Goal: Task Accomplishment & Management: Complete application form

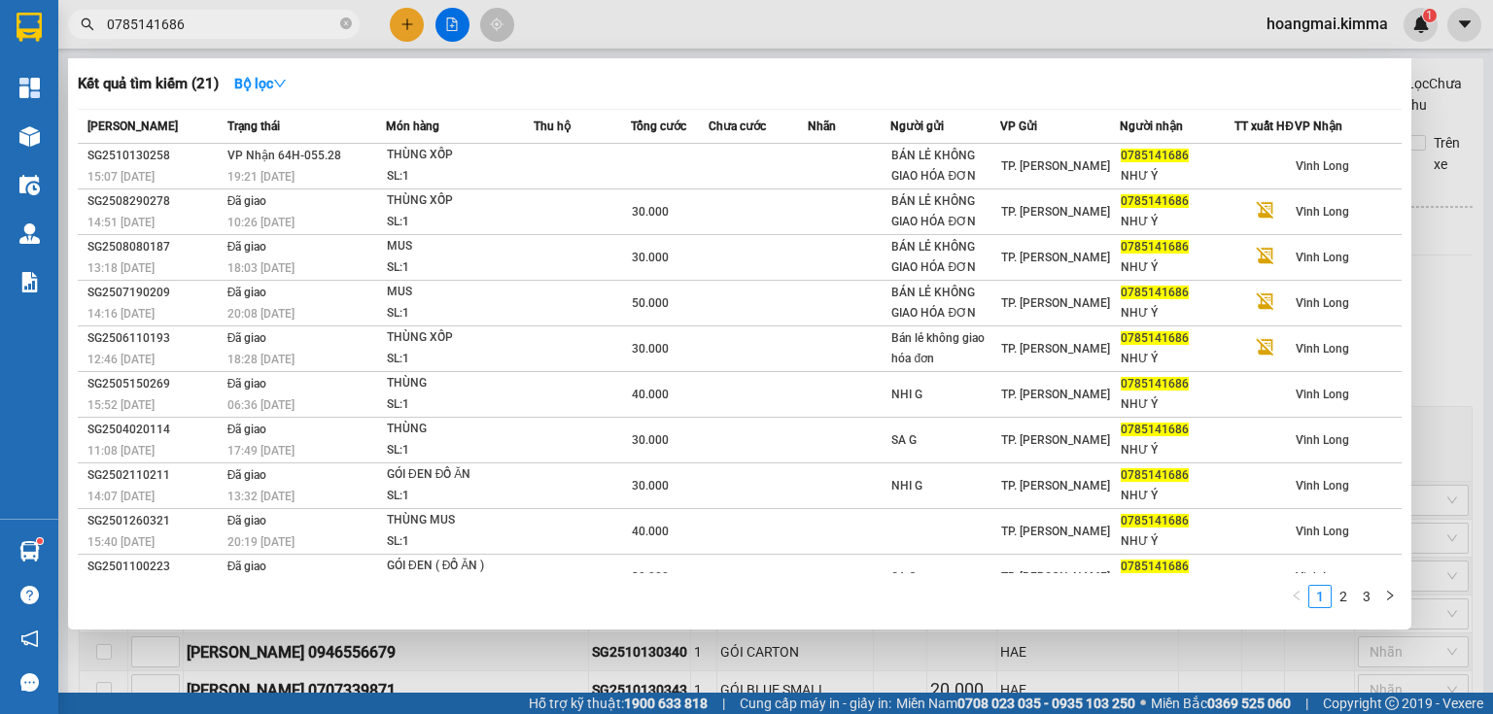
click at [458, 19] on div at bounding box center [746, 357] width 1493 height 714
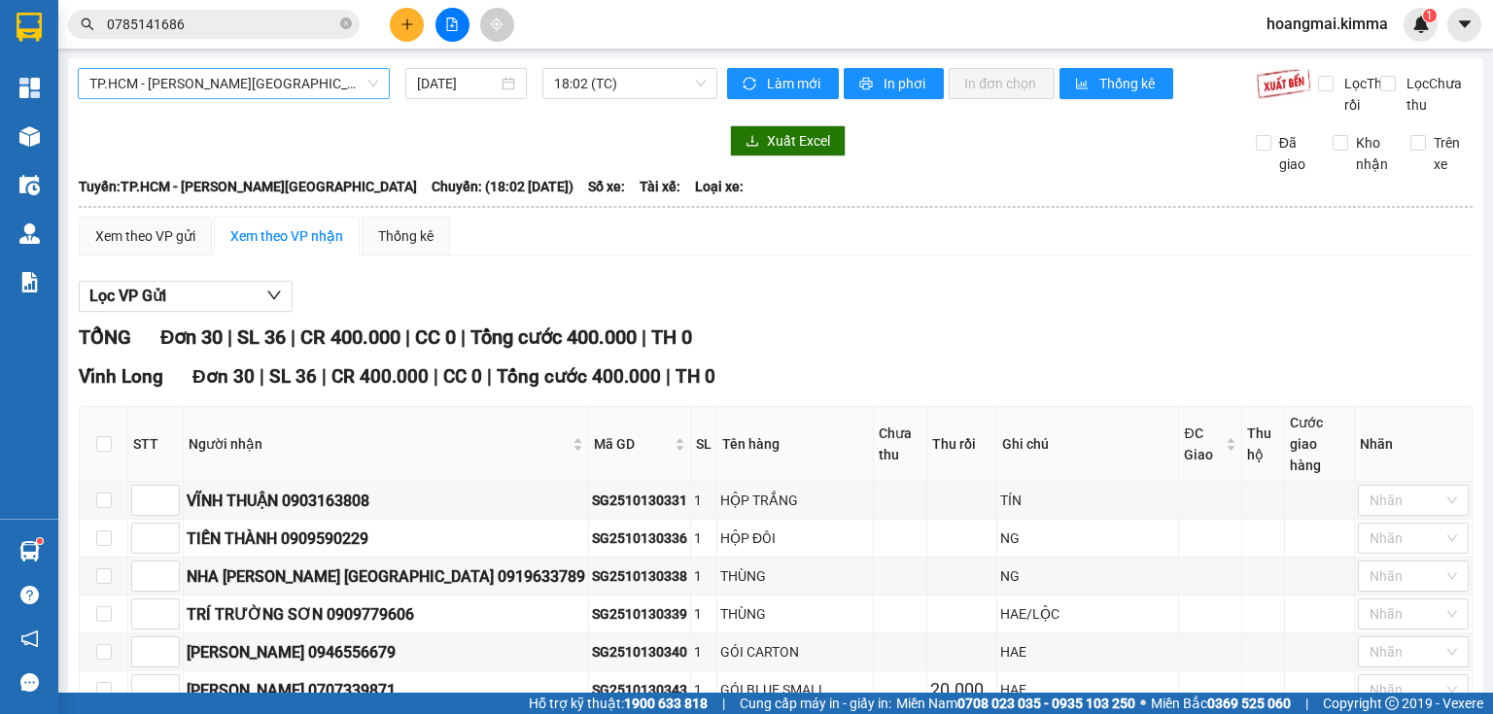
click at [274, 79] on span "TP.HCM - [PERSON_NAME][GEOGRAPHIC_DATA]" at bounding box center [233, 83] width 289 height 29
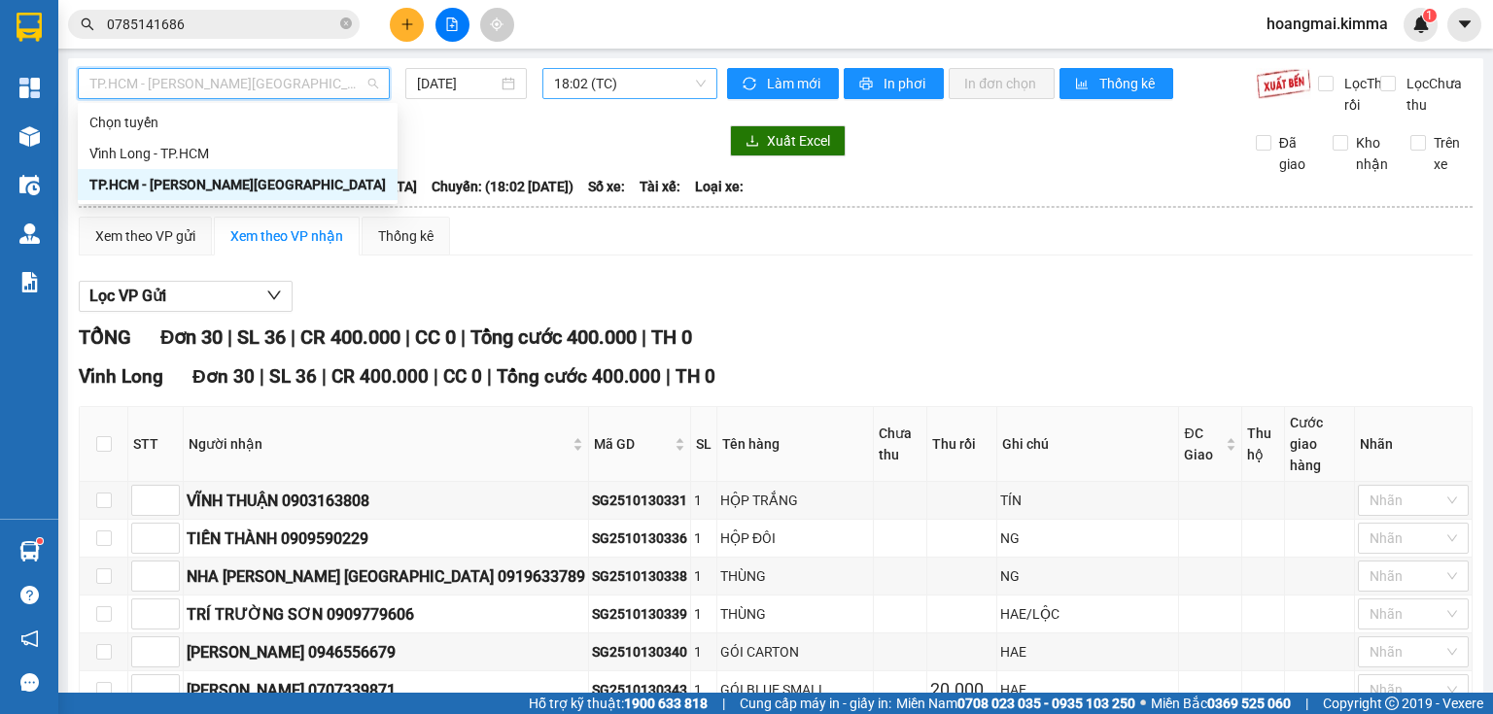
click at [636, 78] on span "18:02 (TC)" at bounding box center [630, 83] width 153 height 29
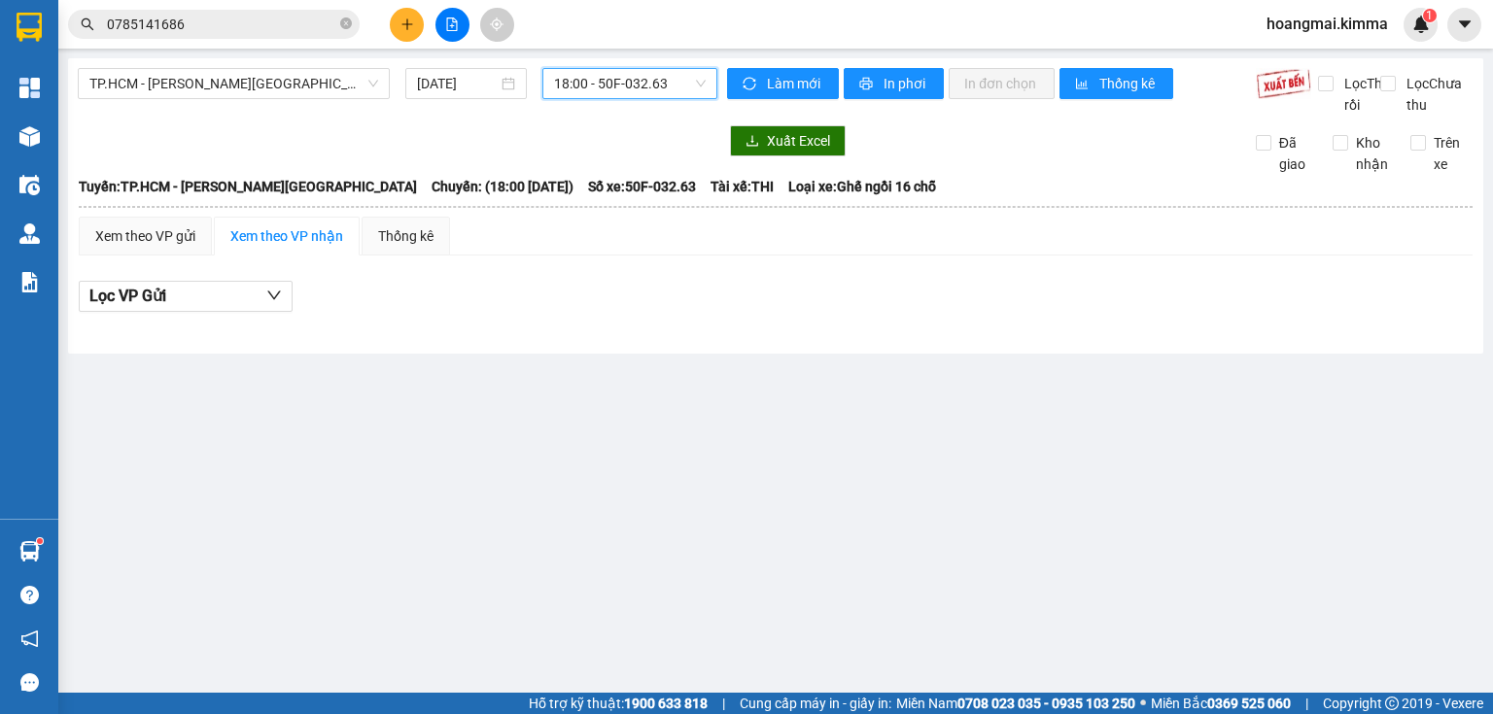
click at [650, 85] on span "18:00 - 50F-032.63" at bounding box center [630, 83] width 153 height 29
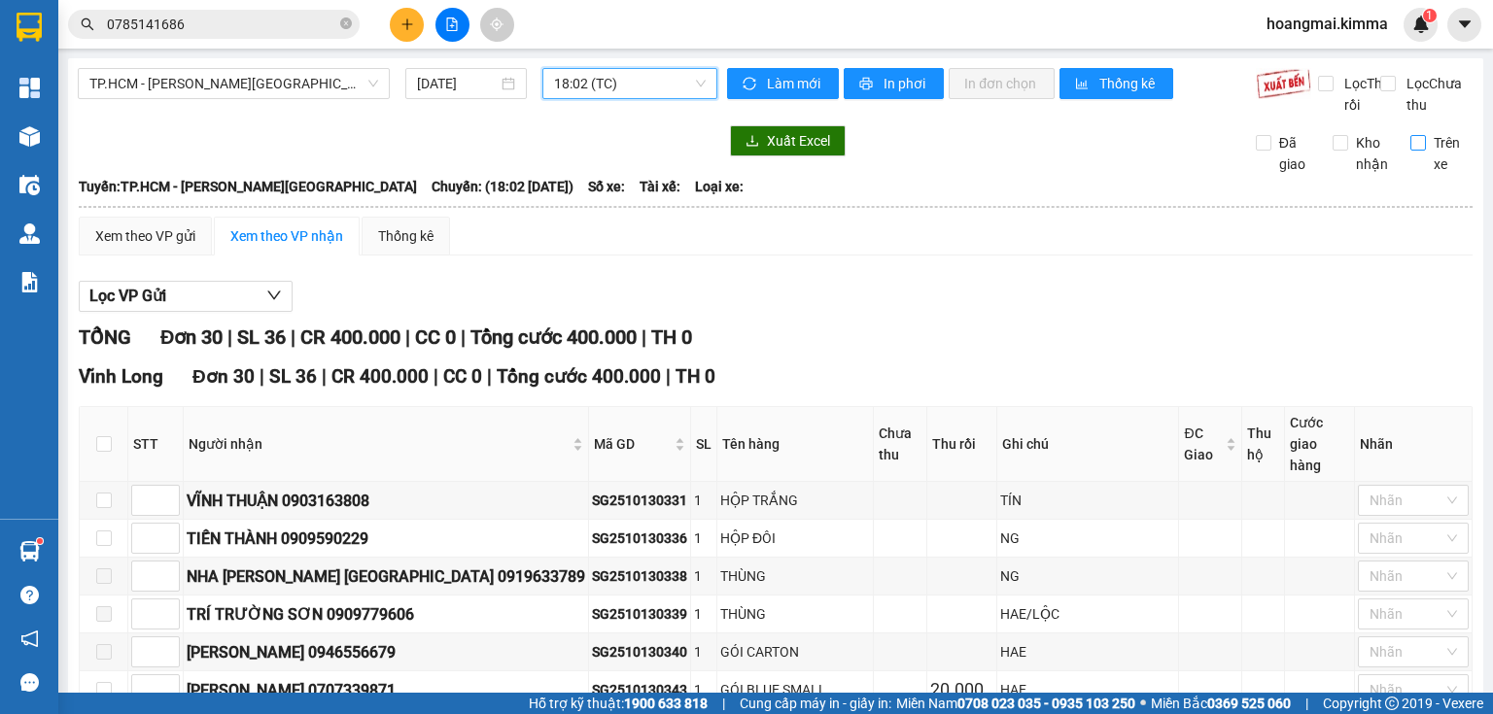
click at [1410, 151] on input "Trên xe" at bounding box center [1418, 143] width 16 height 16
checkbox input "true"
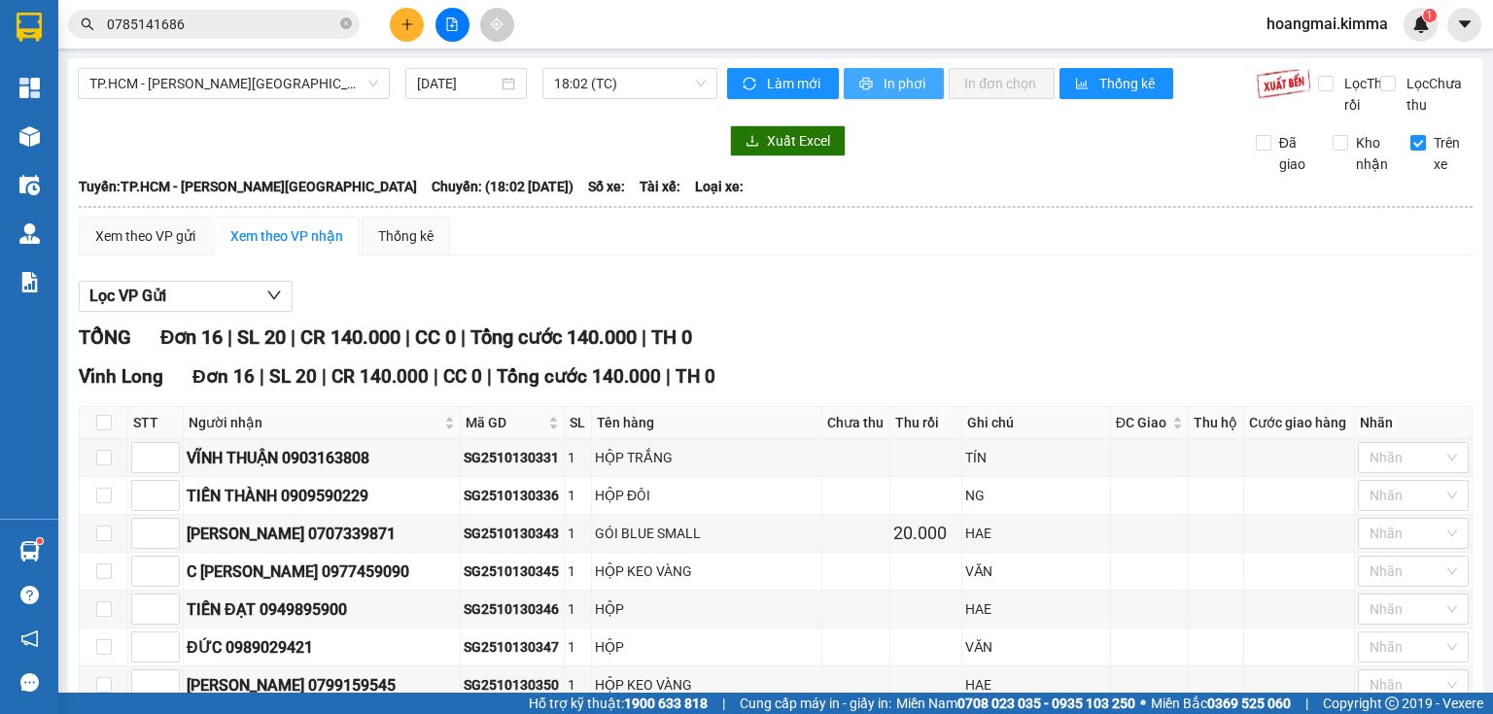
click at [883, 77] on span "In phơi" at bounding box center [905, 83] width 45 height 21
click at [797, 78] on span "Làm mới" at bounding box center [795, 83] width 56 height 21
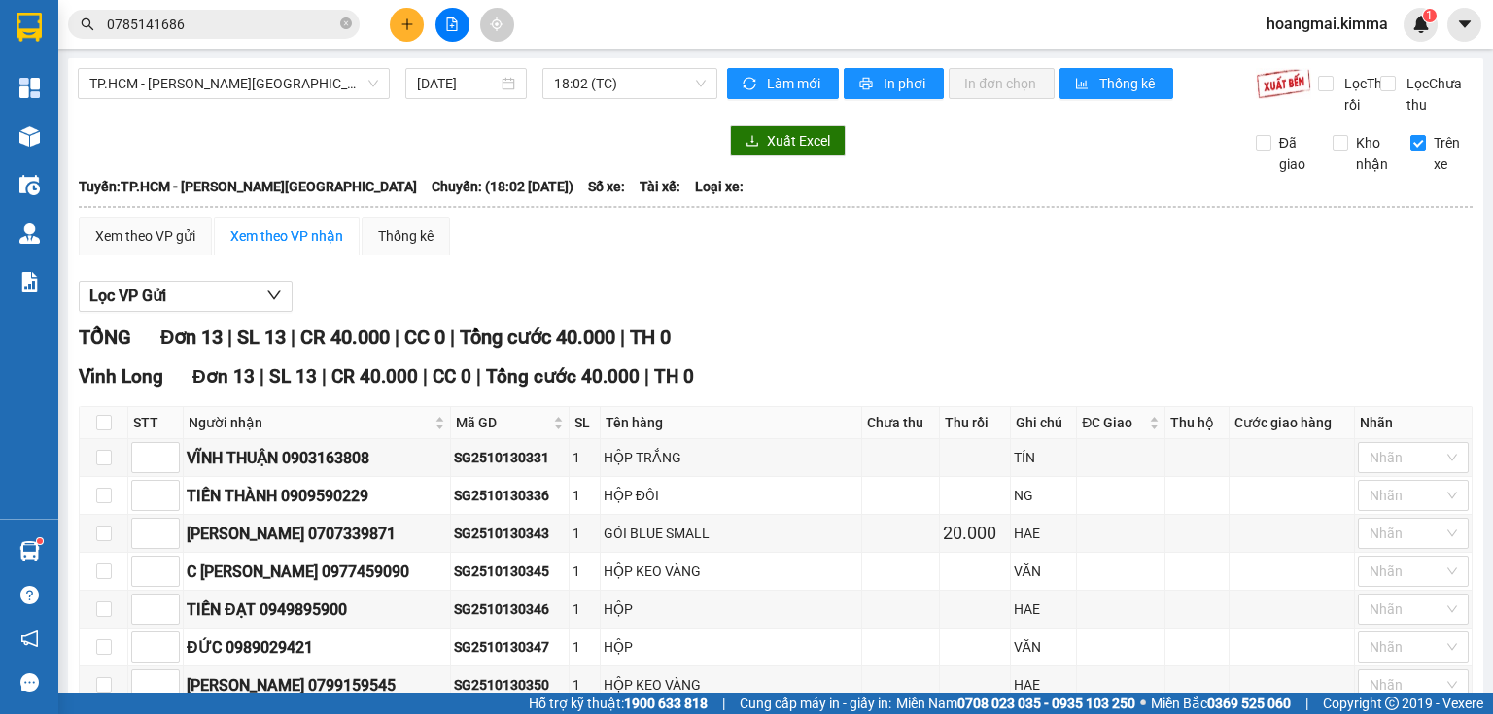
click at [199, 27] on input "0785141686" at bounding box center [221, 24] width 229 height 21
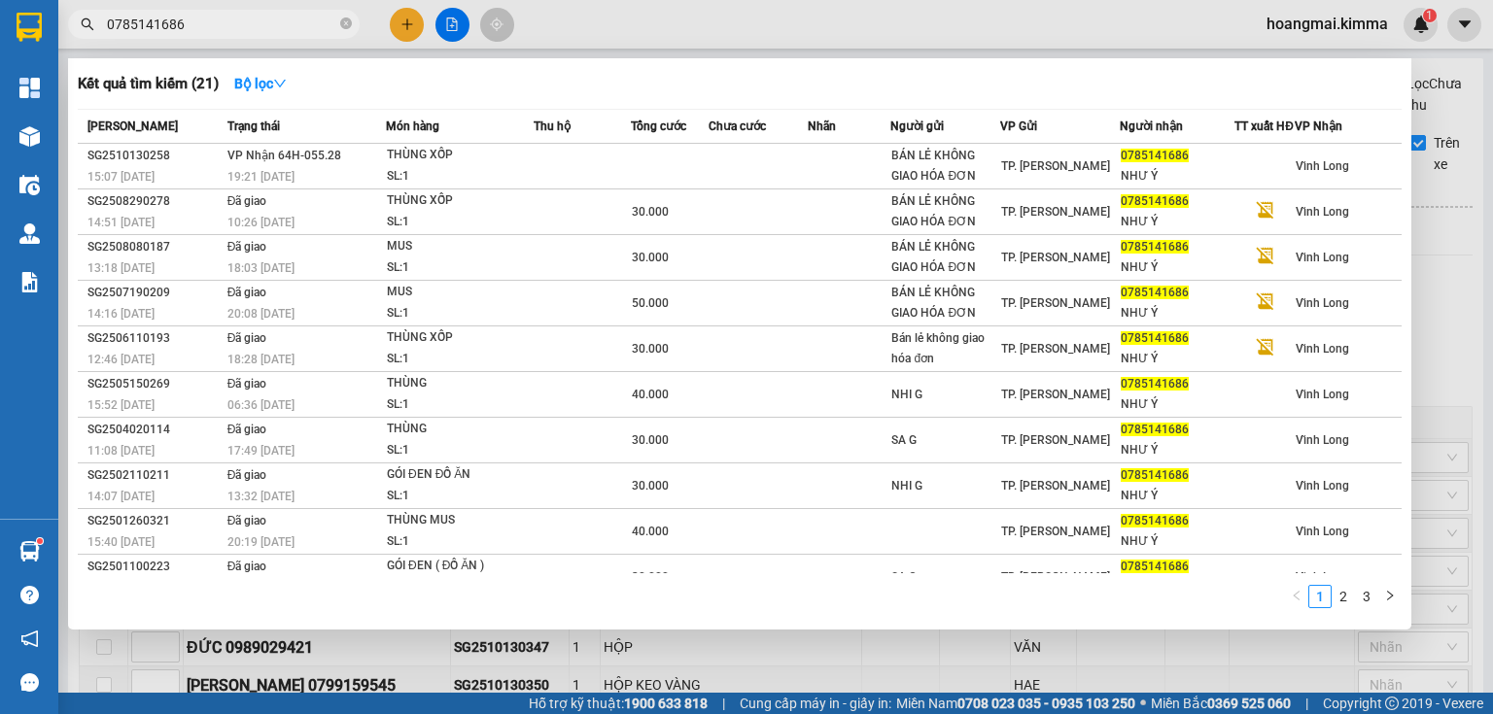
click at [199, 27] on input "0785141686" at bounding box center [221, 24] width 229 height 21
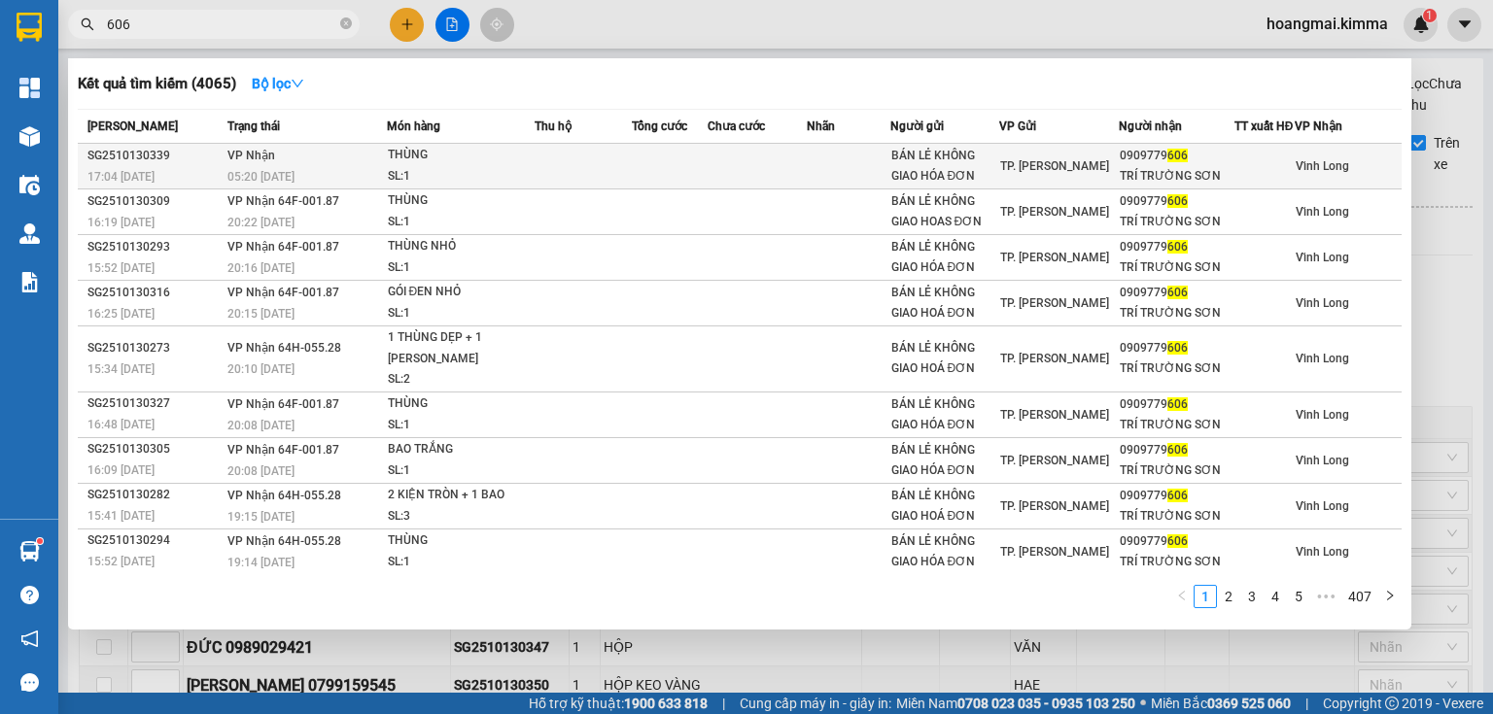
click at [441, 166] on div "THÙNG" at bounding box center [461, 155] width 146 height 21
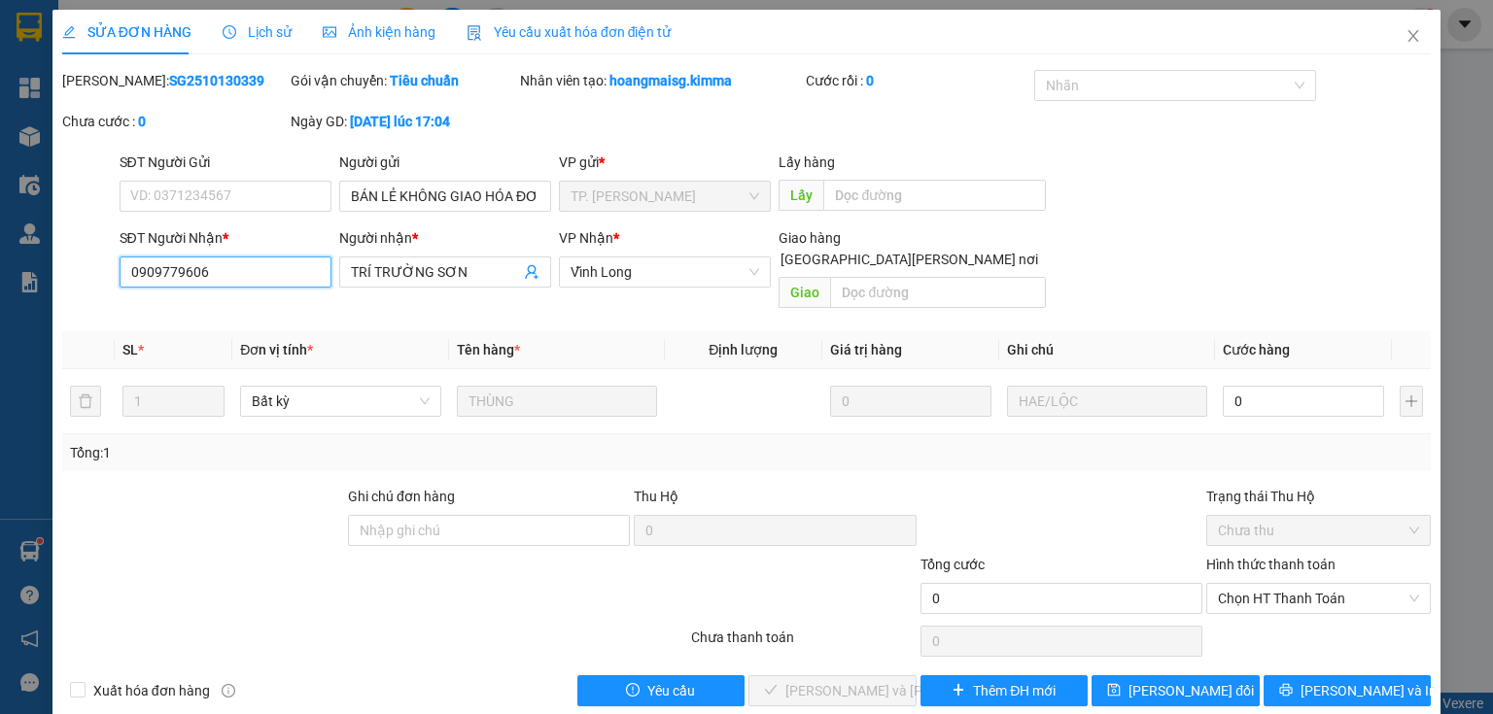
click at [264, 283] on input "0909779606" at bounding box center [226, 272] width 212 height 31
click at [1408, 38] on icon "close" at bounding box center [1413, 36] width 11 height 12
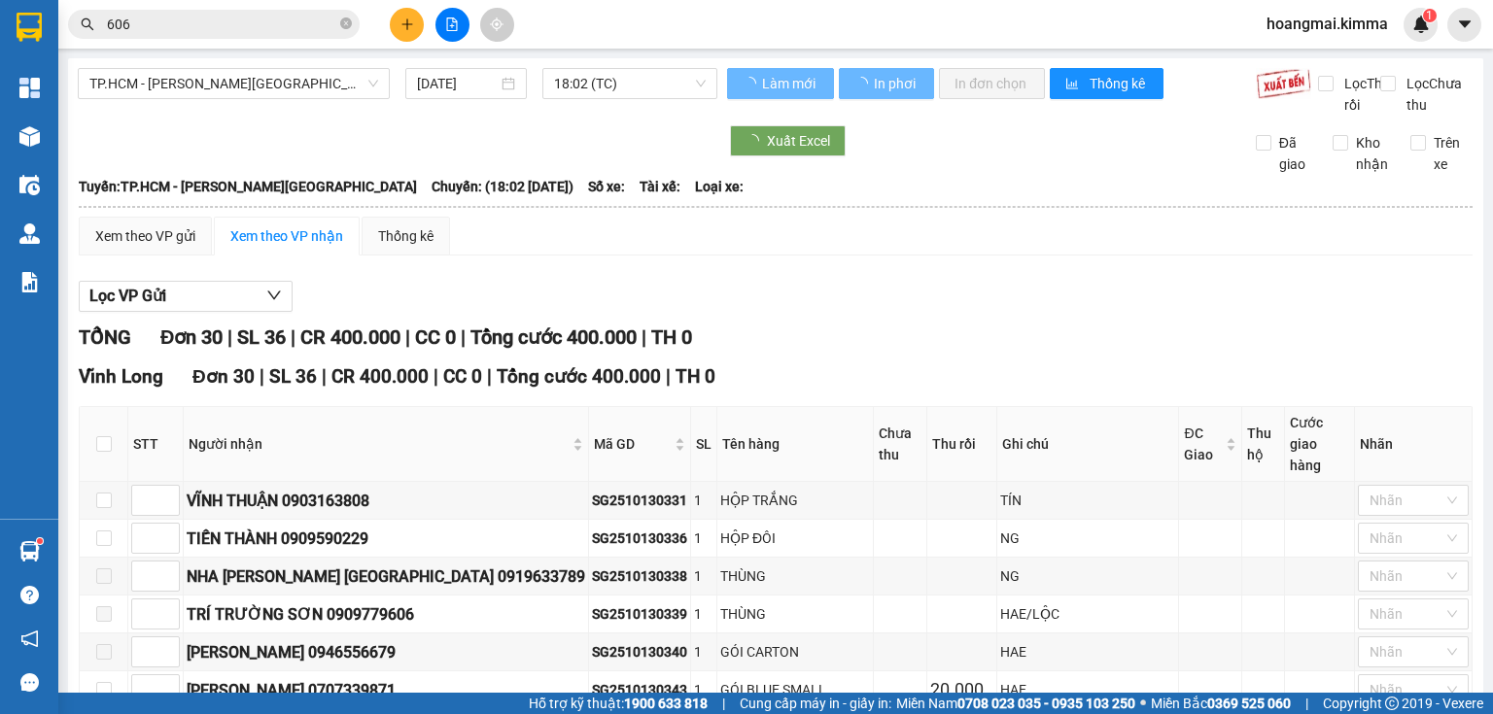
click at [191, 19] on input "606" at bounding box center [221, 24] width 229 height 21
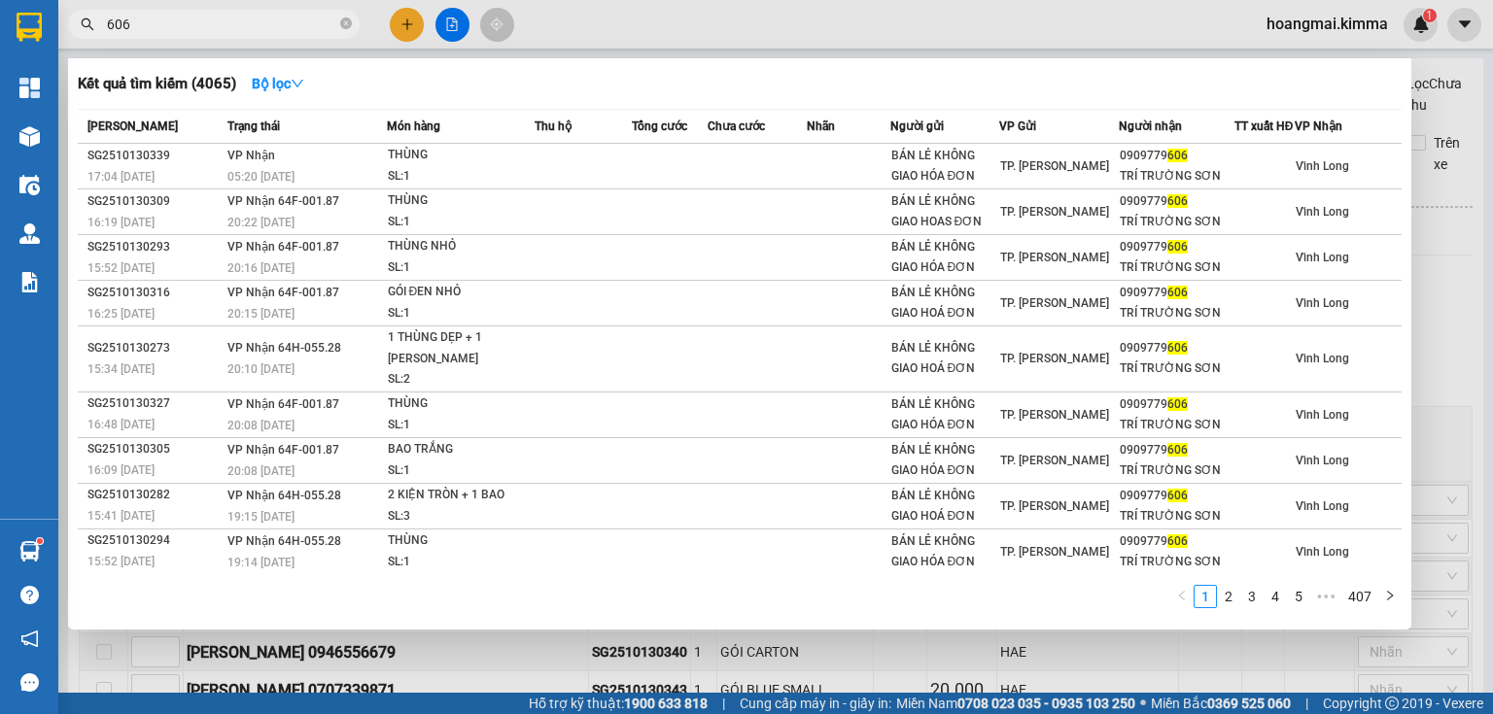
click at [191, 19] on input "606" at bounding box center [221, 24] width 229 height 21
paste input "0909779"
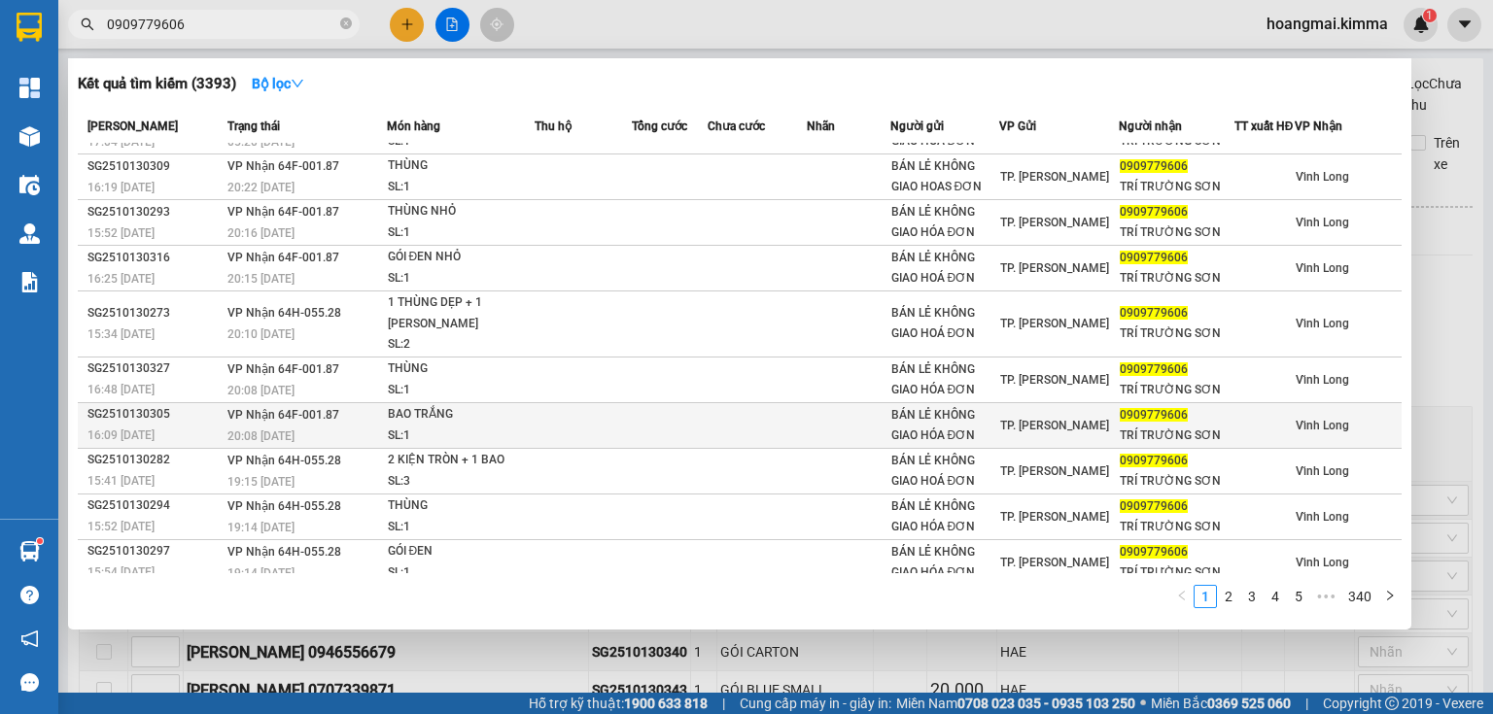
scroll to position [53, 0]
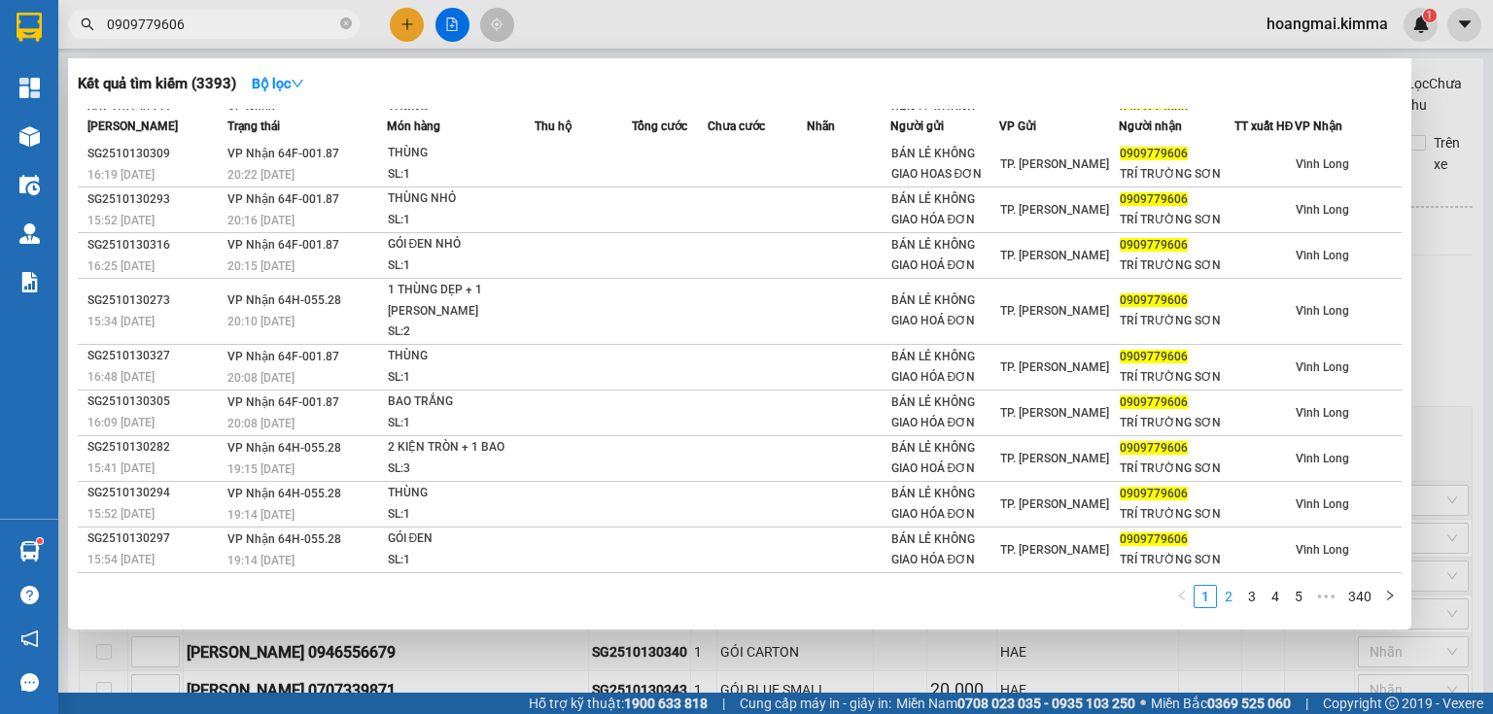
type input "0909779606"
click at [1225, 606] on link "2" at bounding box center [1228, 596] width 21 height 21
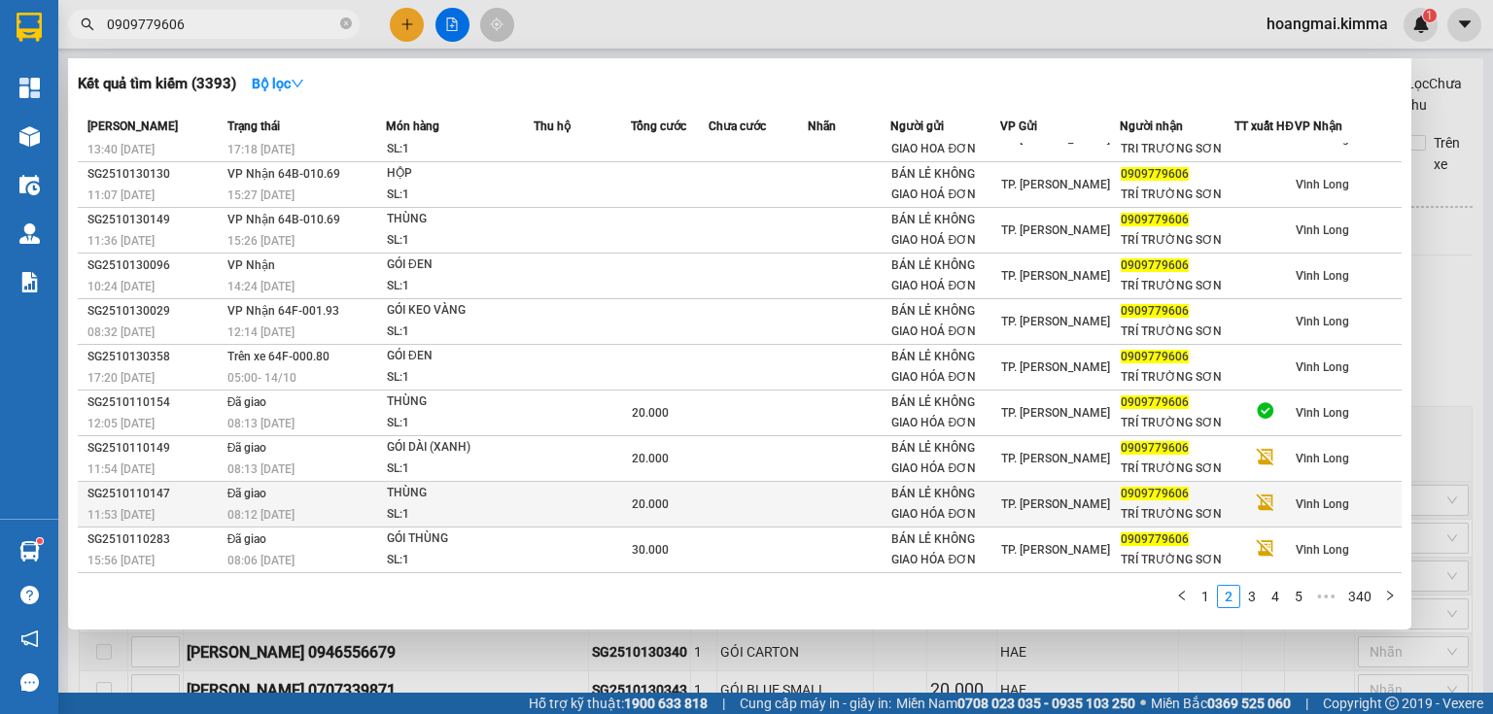
scroll to position [0, 0]
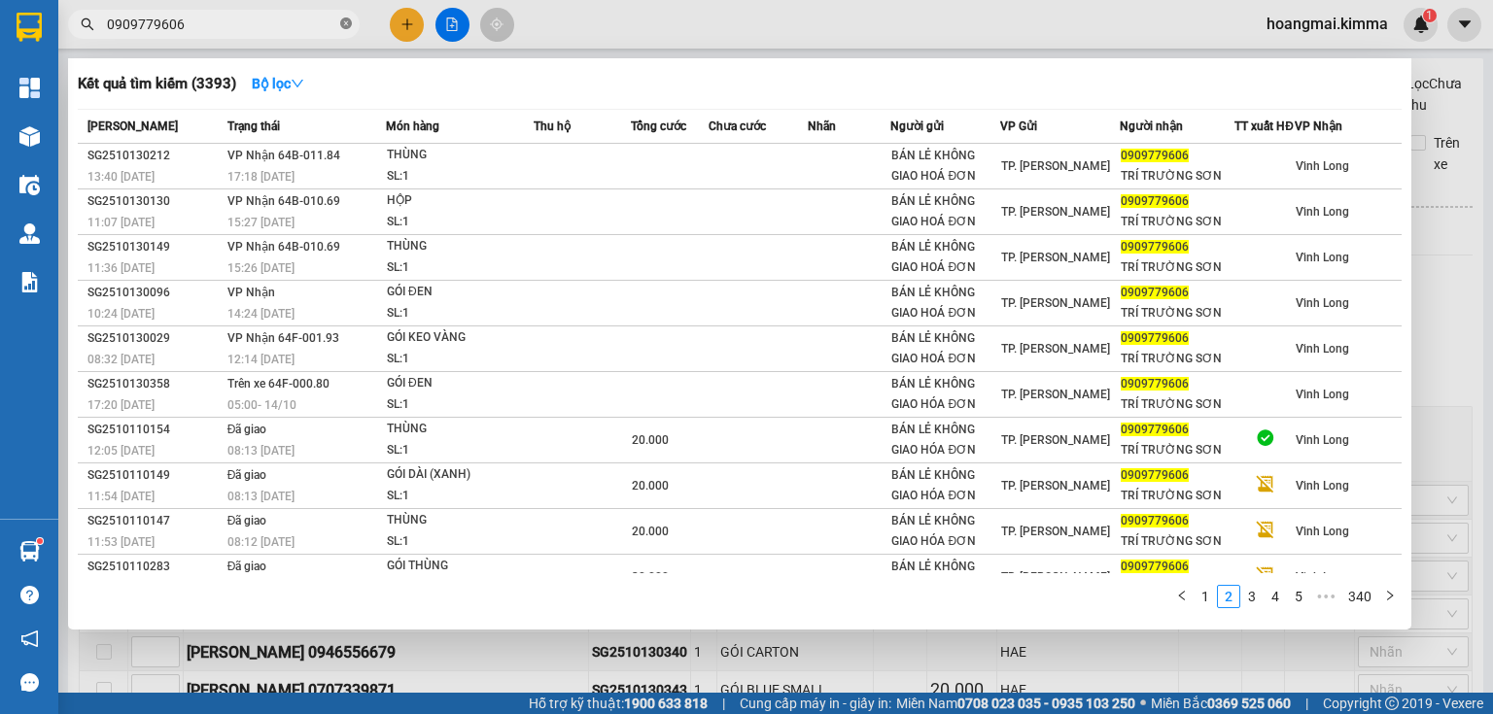
click at [343, 26] on icon "close-circle" at bounding box center [346, 23] width 12 height 12
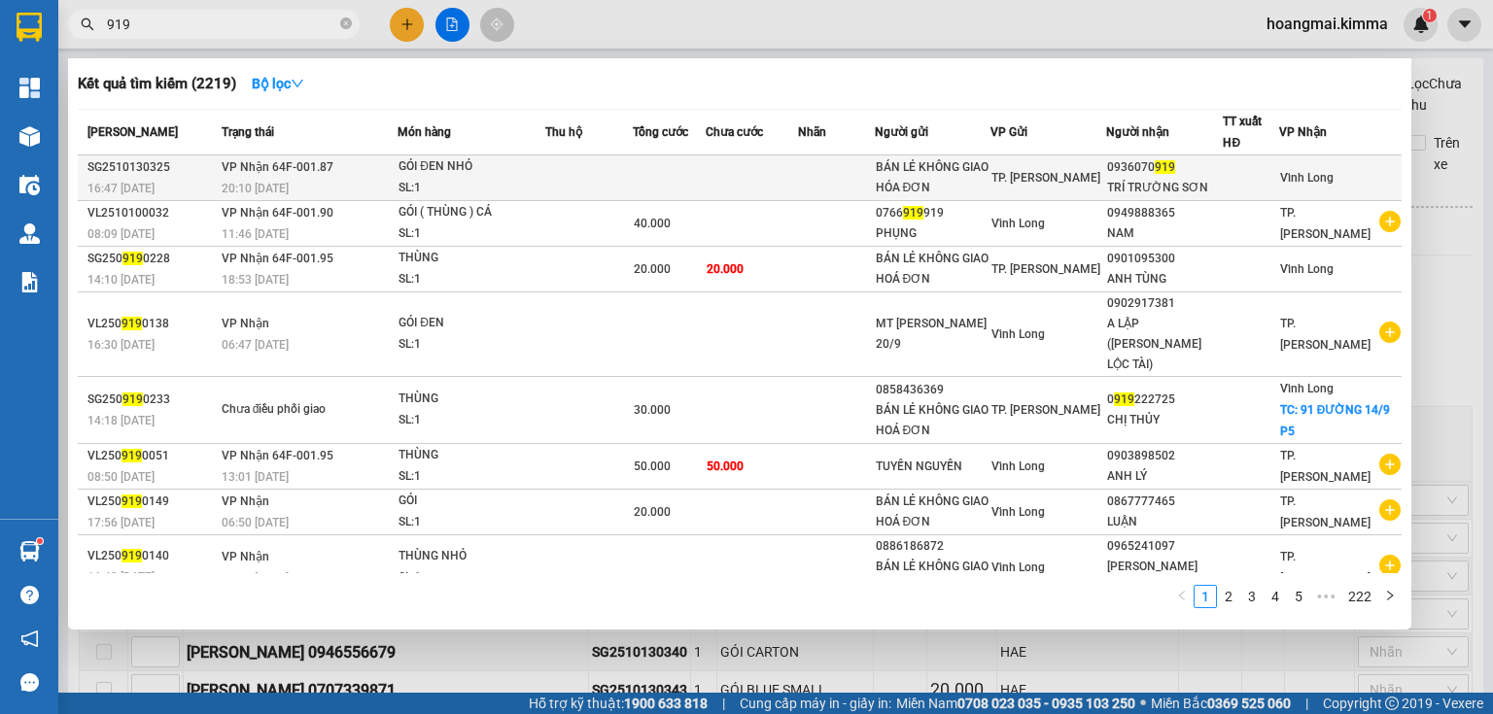
type input "919"
click at [633, 171] on td at bounding box center [588, 179] width 87 height 46
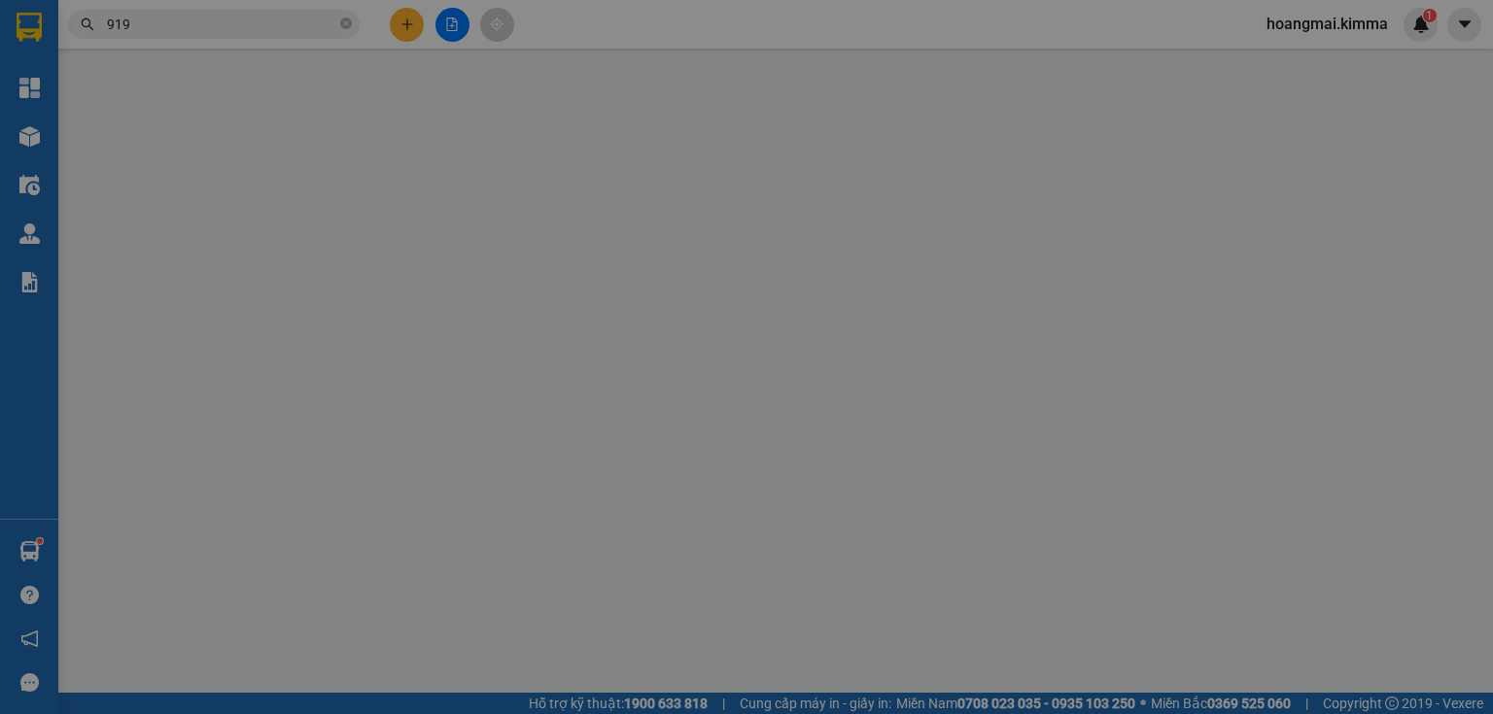
type input "BÁN LẺ KHÔNG GIAO HÓA ĐƠN"
type input "0936070919"
type input "TRÍ TRƯỜNG SƠN"
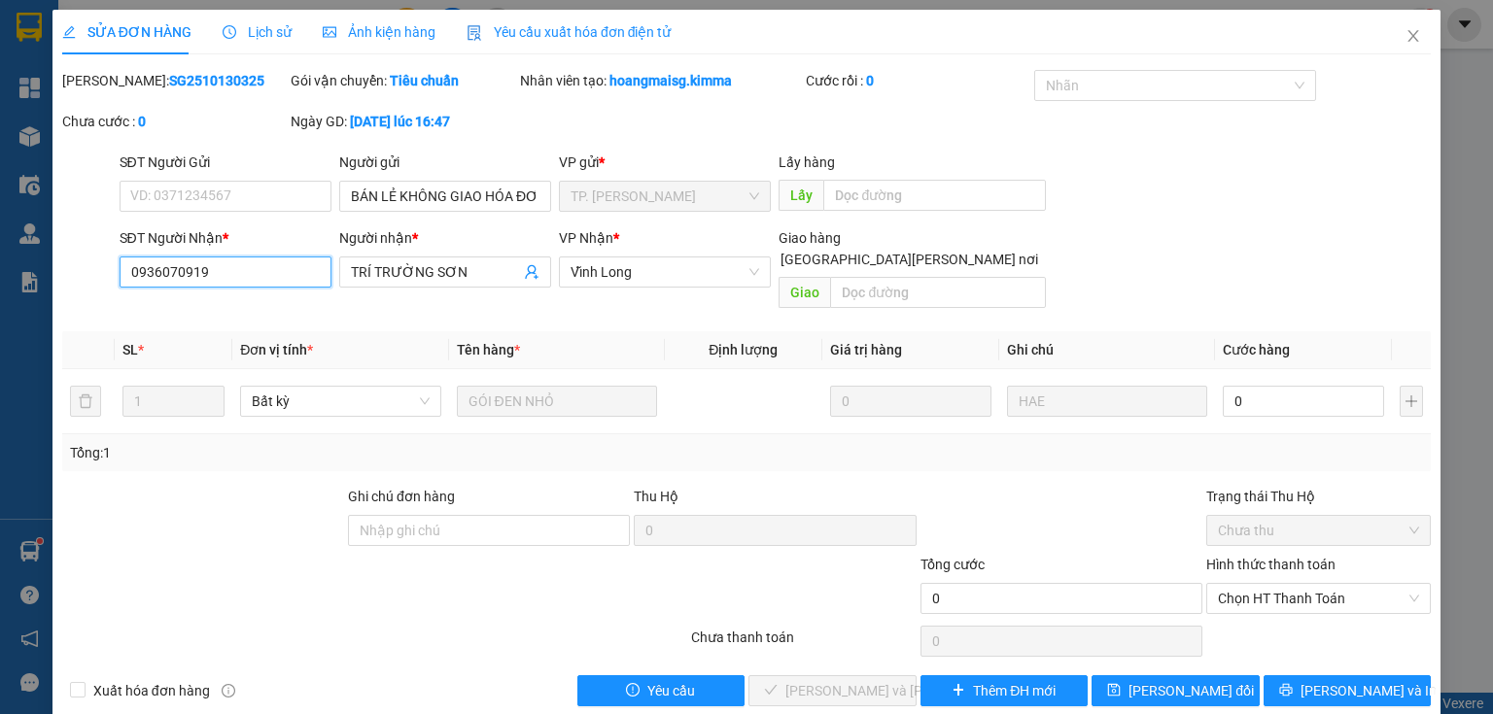
click at [238, 271] on input "0936070919" at bounding box center [226, 272] width 212 height 31
click at [1405, 27] on span "Close" at bounding box center [1413, 37] width 54 height 54
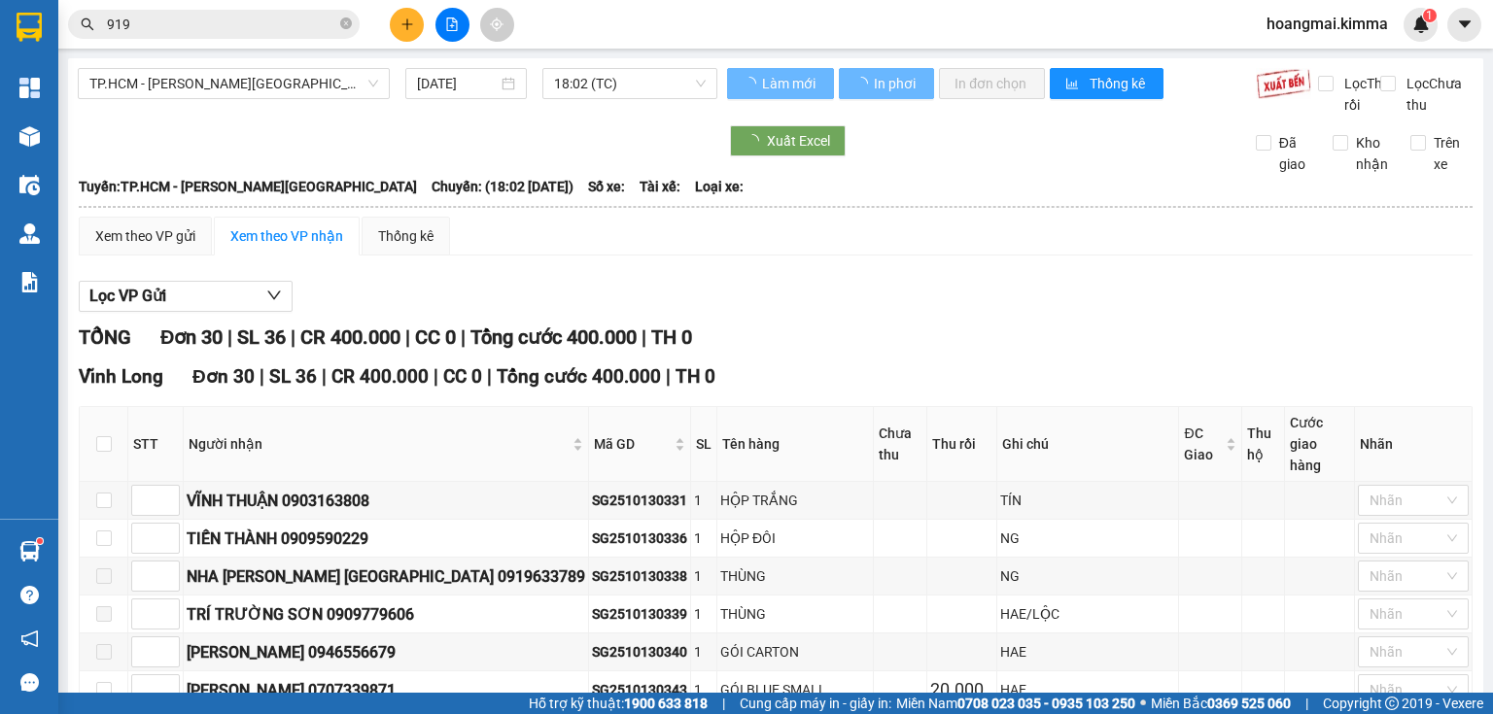
click at [263, 21] on input "919" at bounding box center [221, 24] width 229 height 21
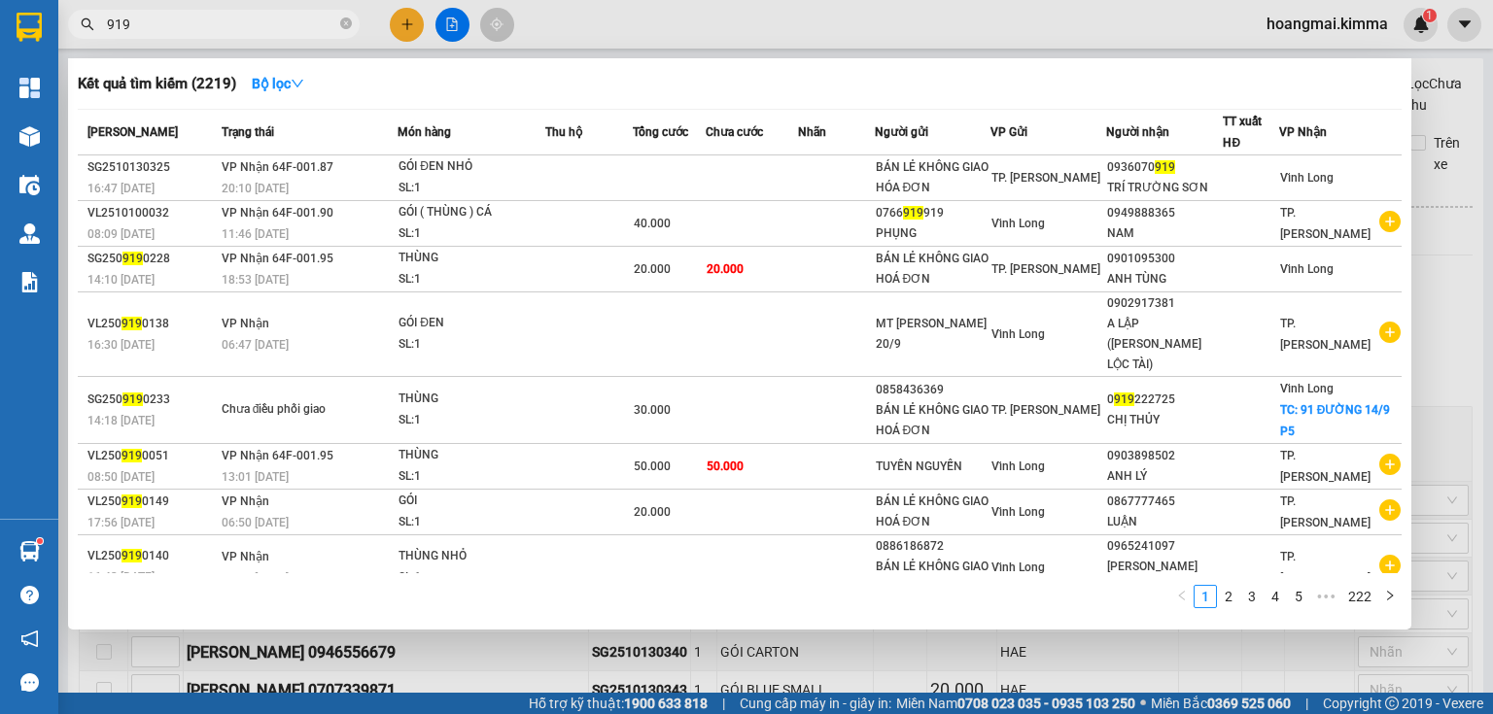
click at [263, 21] on input "919" at bounding box center [221, 24] width 229 height 21
paste input "0936070"
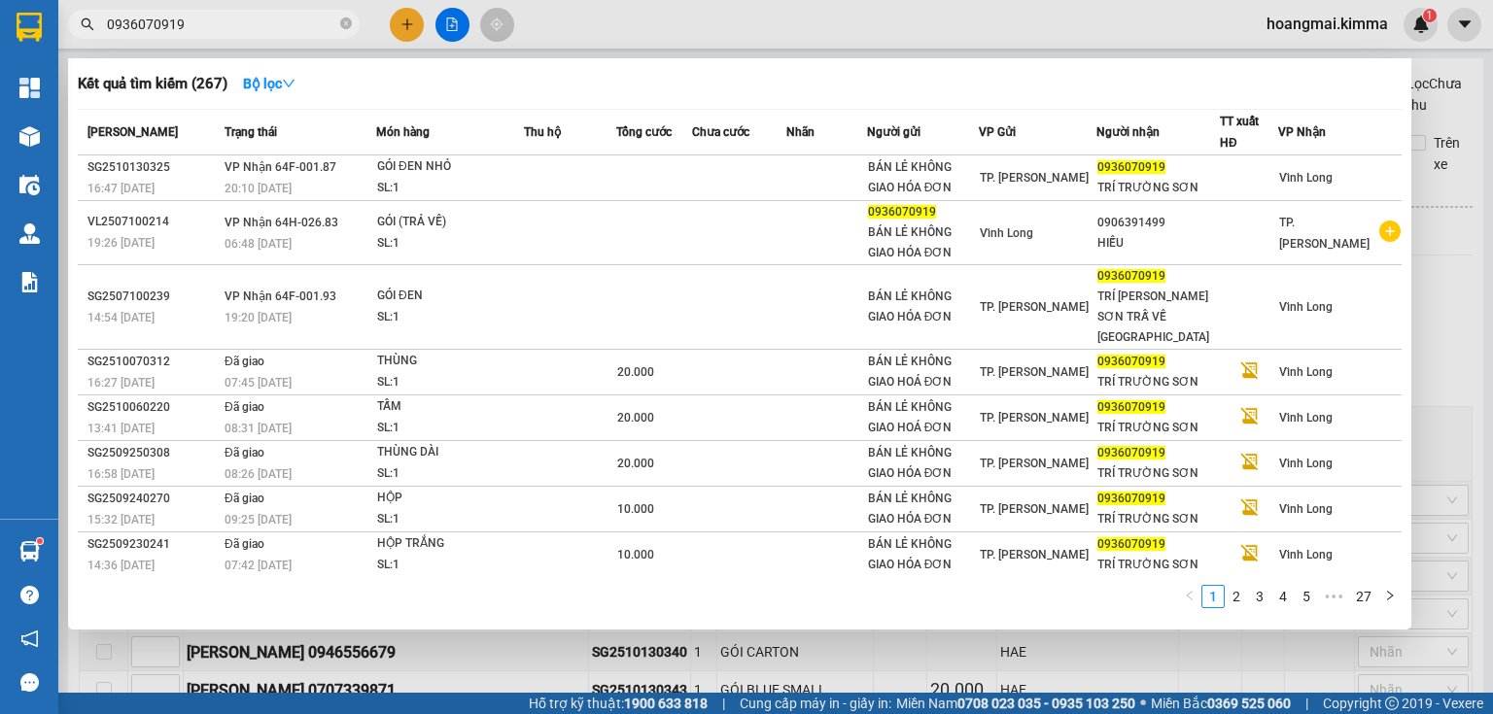
type input "0936070919"
click at [341, 19] on icon "close-circle" at bounding box center [346, 23] width 12 height 12
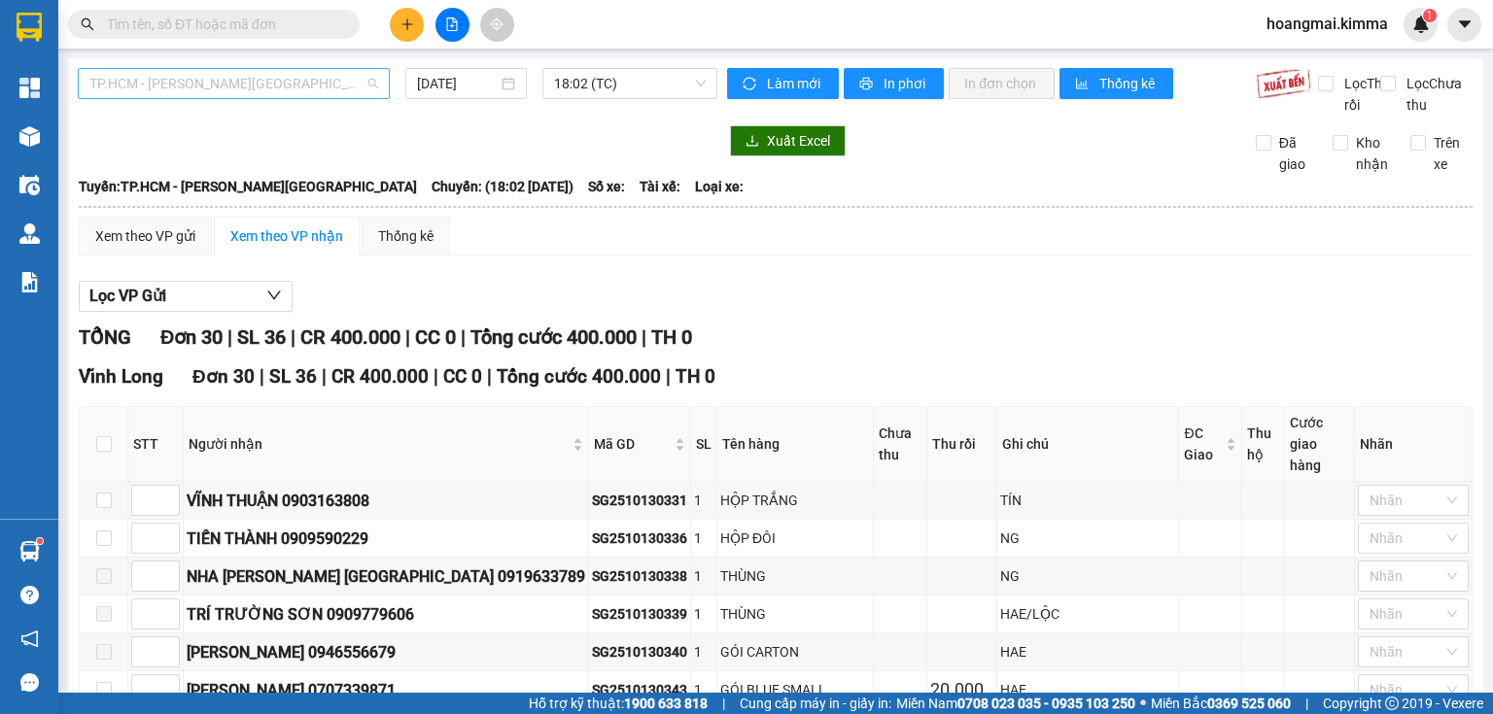
click at [256, 94] on span "TP.HCM - [PERSON_NAME][GEOGRAPHIC_DATA]" at bounding box center [233, 83] width 289 height 29
click at [407, 39] on button at bounding box center [407, 25] width 34 height 34
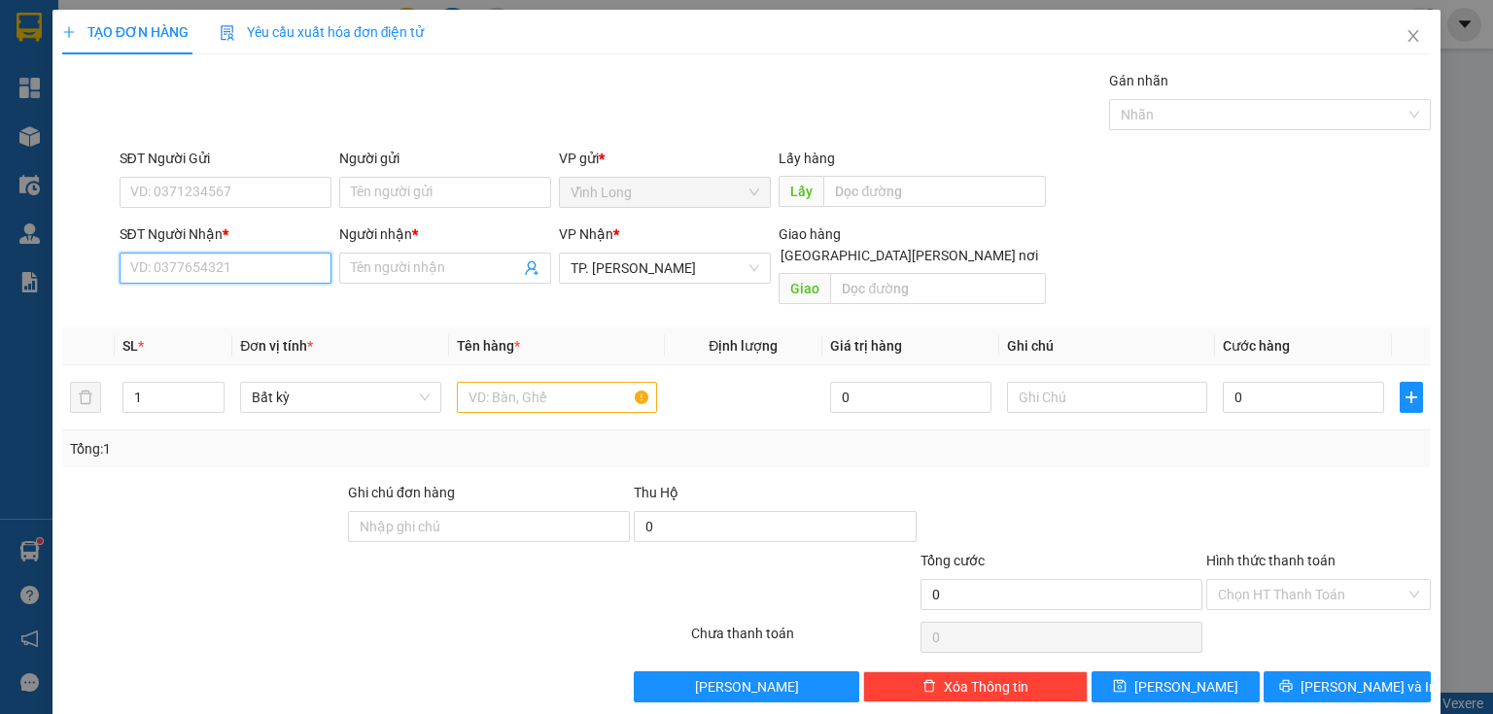
click at [239, 271] on input "SĐT Người Nhận *" at bounding box center [226, 268] width 212 height 31
click at [1395, 23] on span "Close" at bounding box center [1413, 37] width 54 height 54
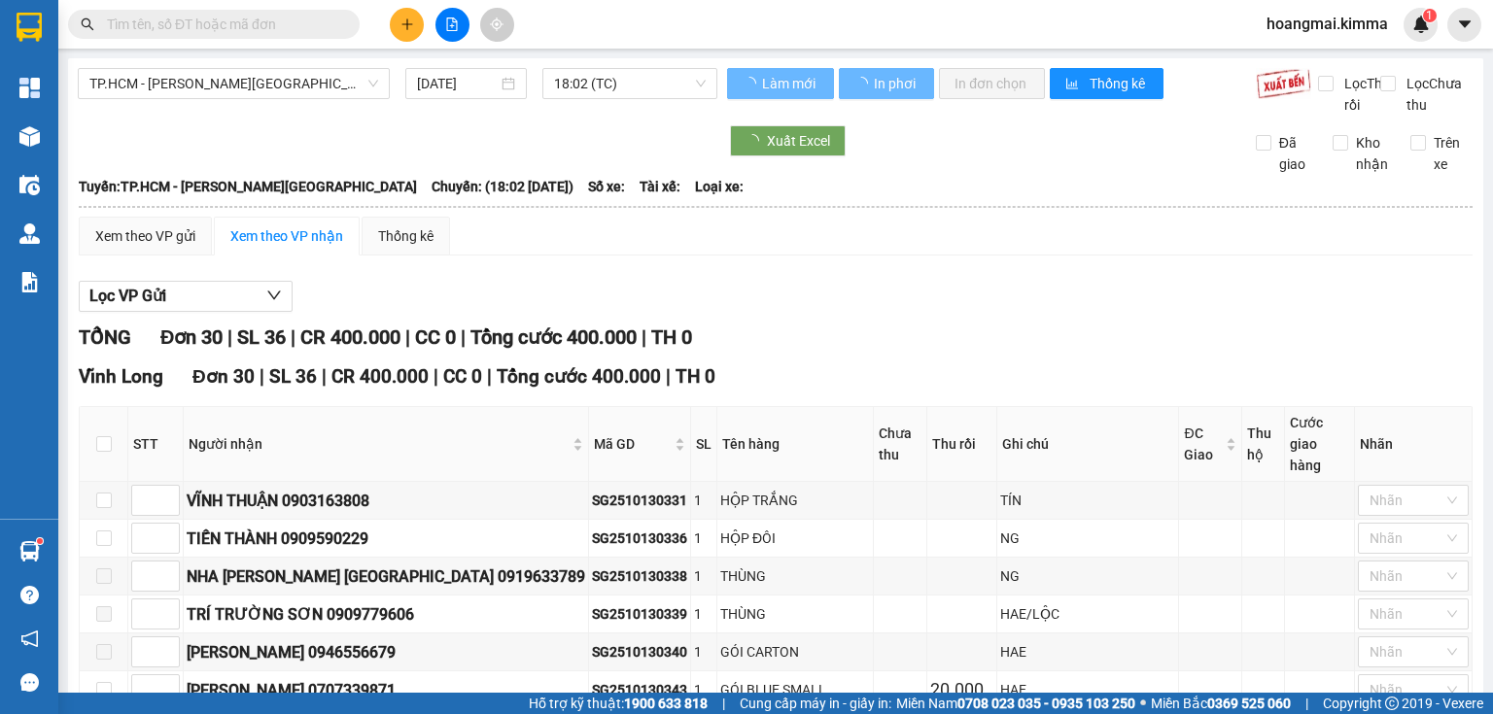
click at [256, 12] on span at bounding box center [214, 24] width 292 height 29
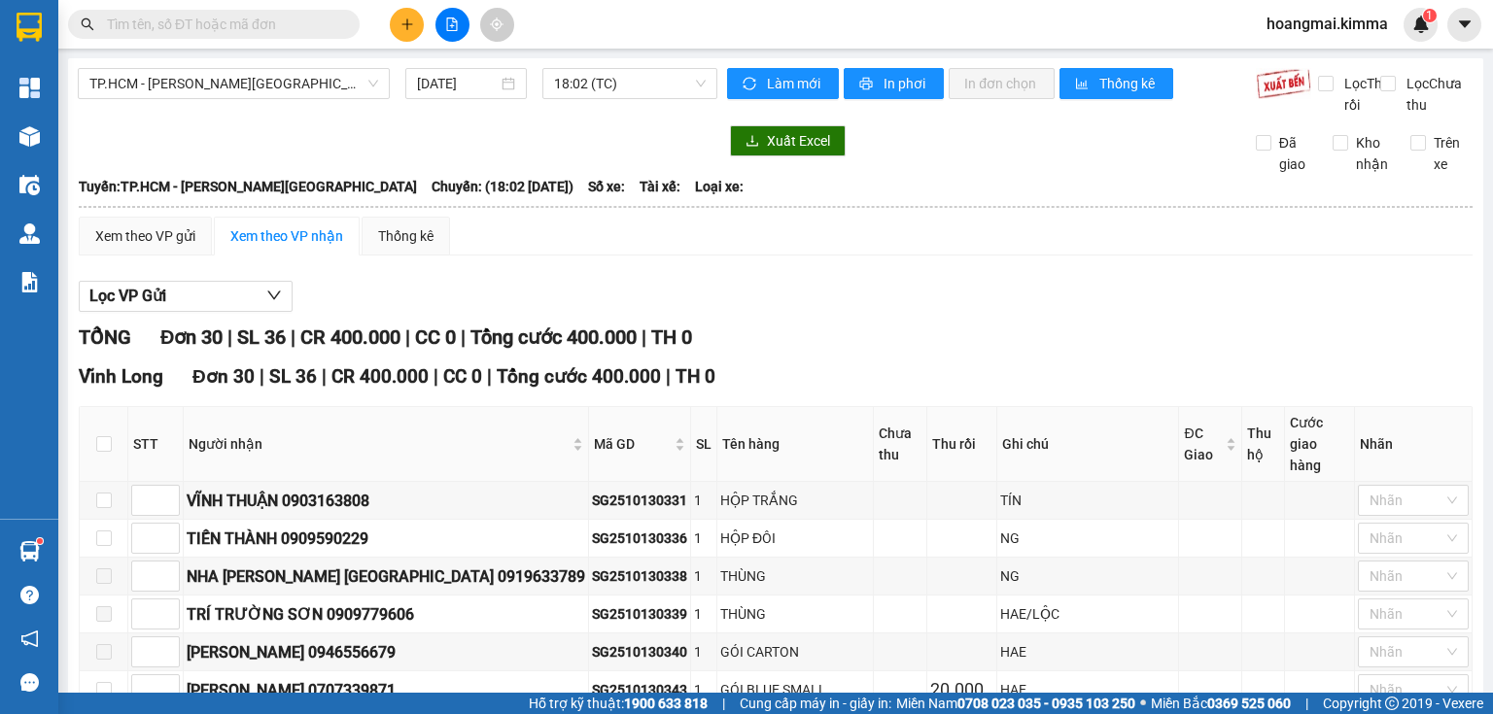
click at [402, 14] on button at bounding box center [407, 25] width 34 height 34
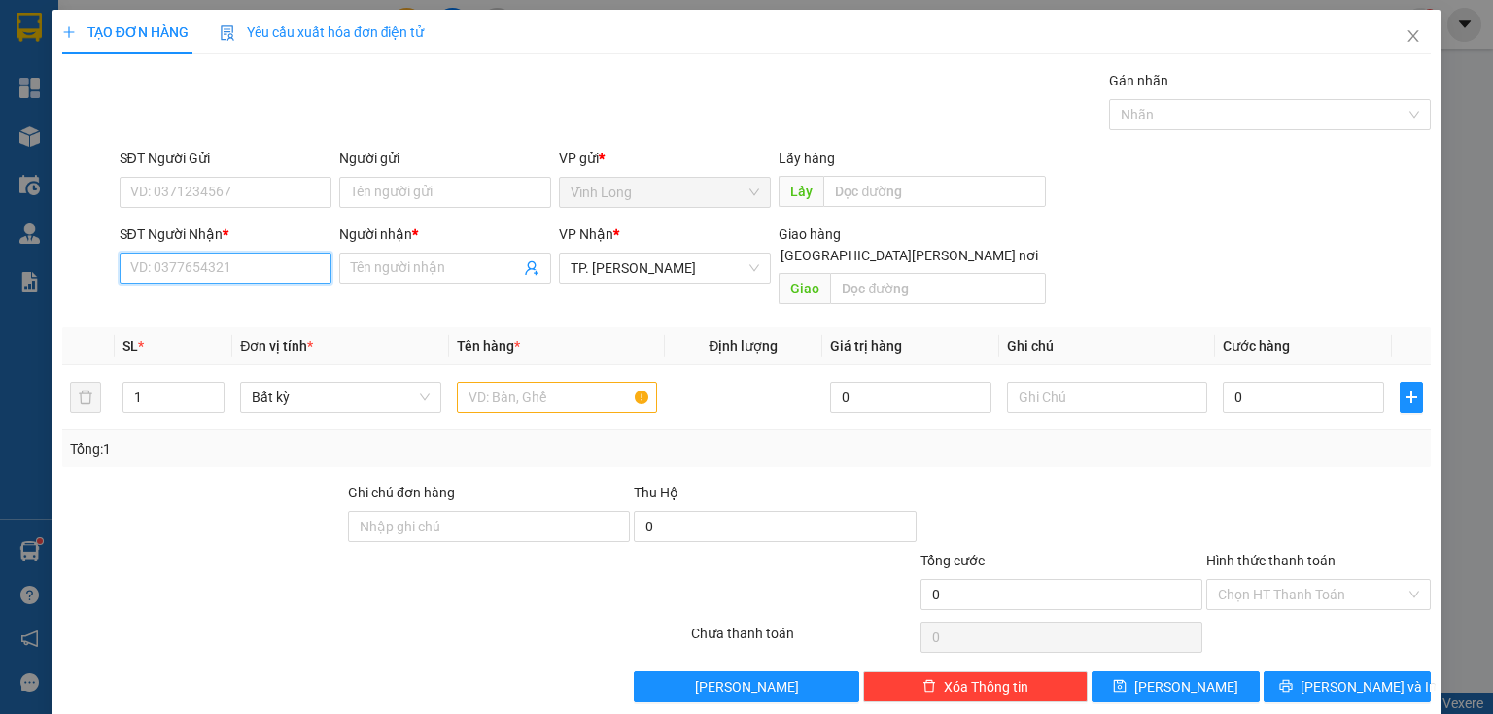
click at [223, 277] on input "SĐT Người Nhận *" at bounding box center [226, 268] width 212 height 31
type input "0763916817"
click at [248, 306] on div "0763916817 - [GEOGRAPHIC_DATA]" at bounding box center [239, 305] width 219 height 21
type input "MỸ TRANG"
checkbox input "true"
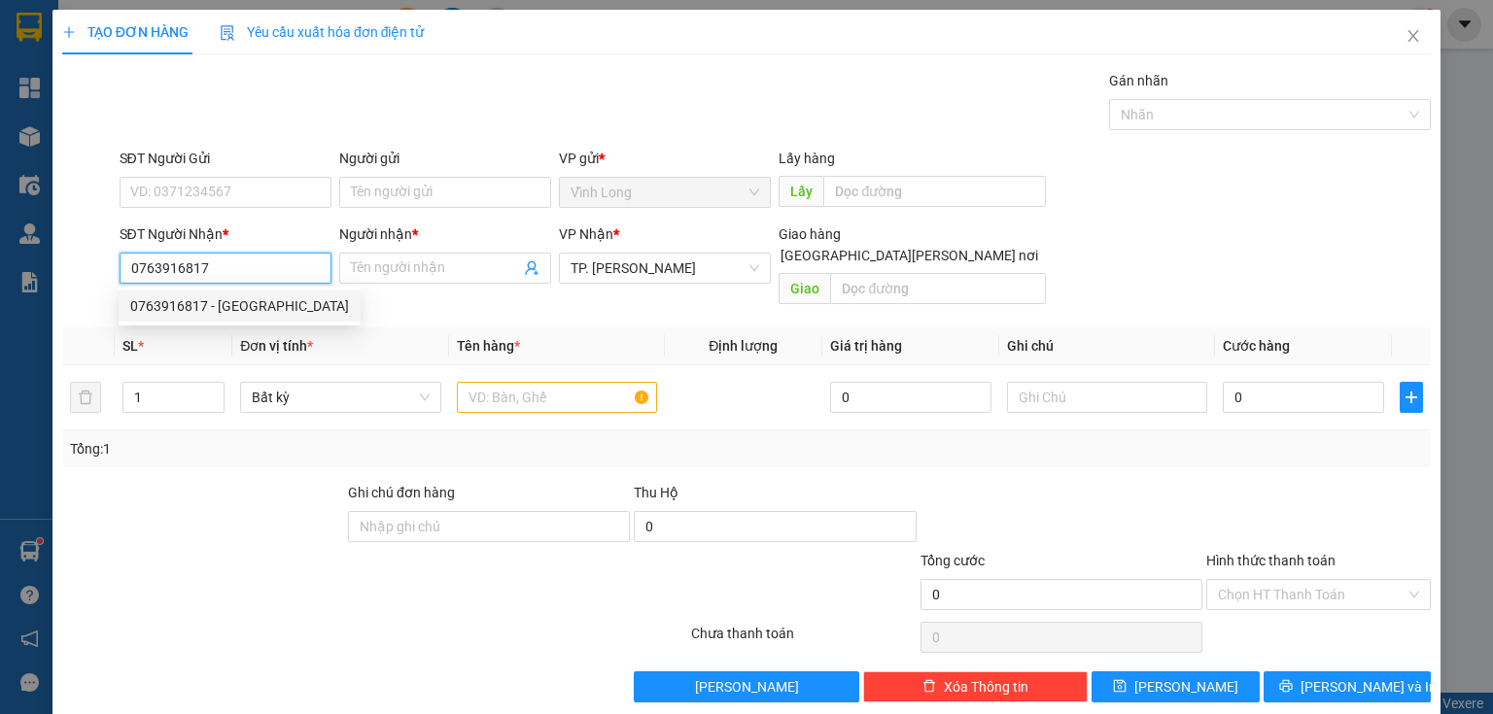
type input "LANDMARK 4 [PERSON_NAME] [GEOGRAPHIC_DATA][PERSON_NAME][PERSON_NAME]"
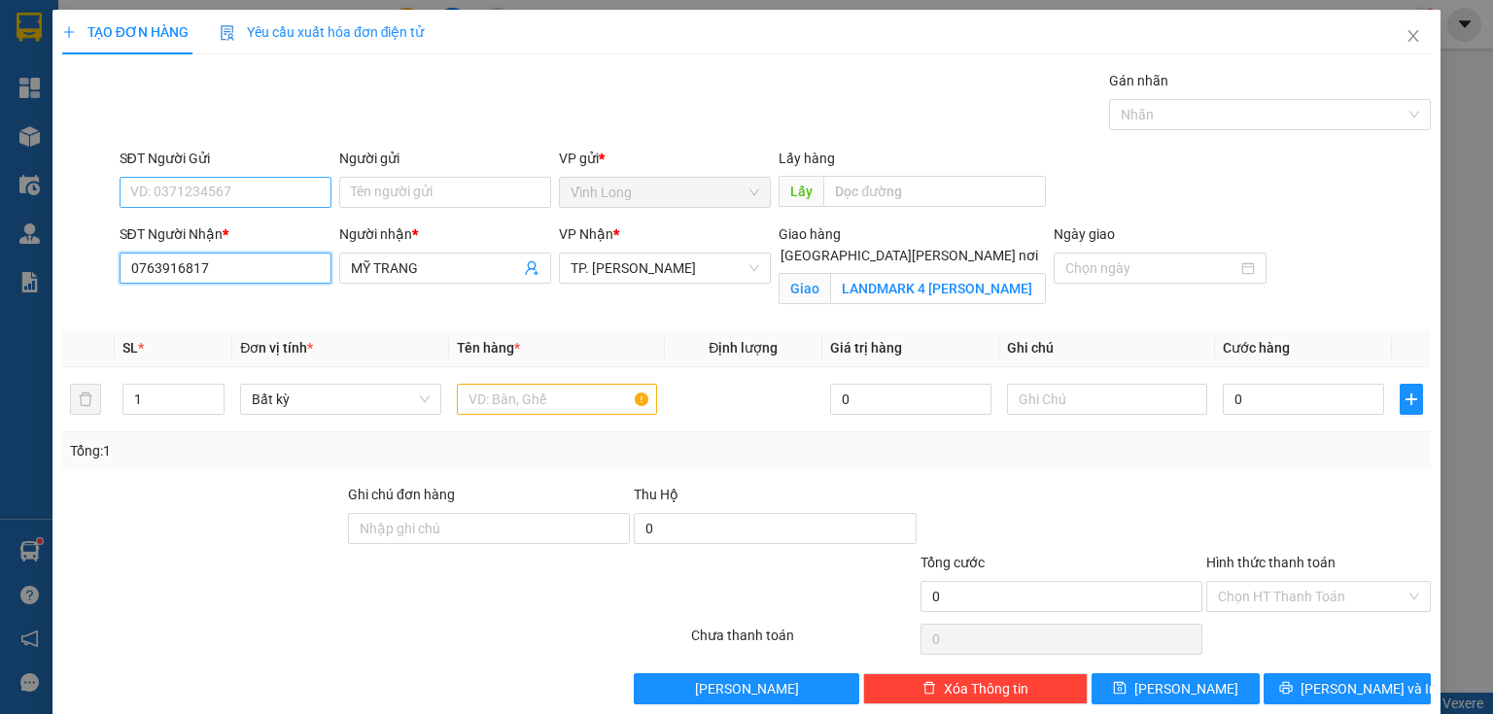
type input "0763916817"
click at [254, 198] on input "SĐT Người Gửi" at bounding box center [226, 192] width 212 height 31
type input "0"
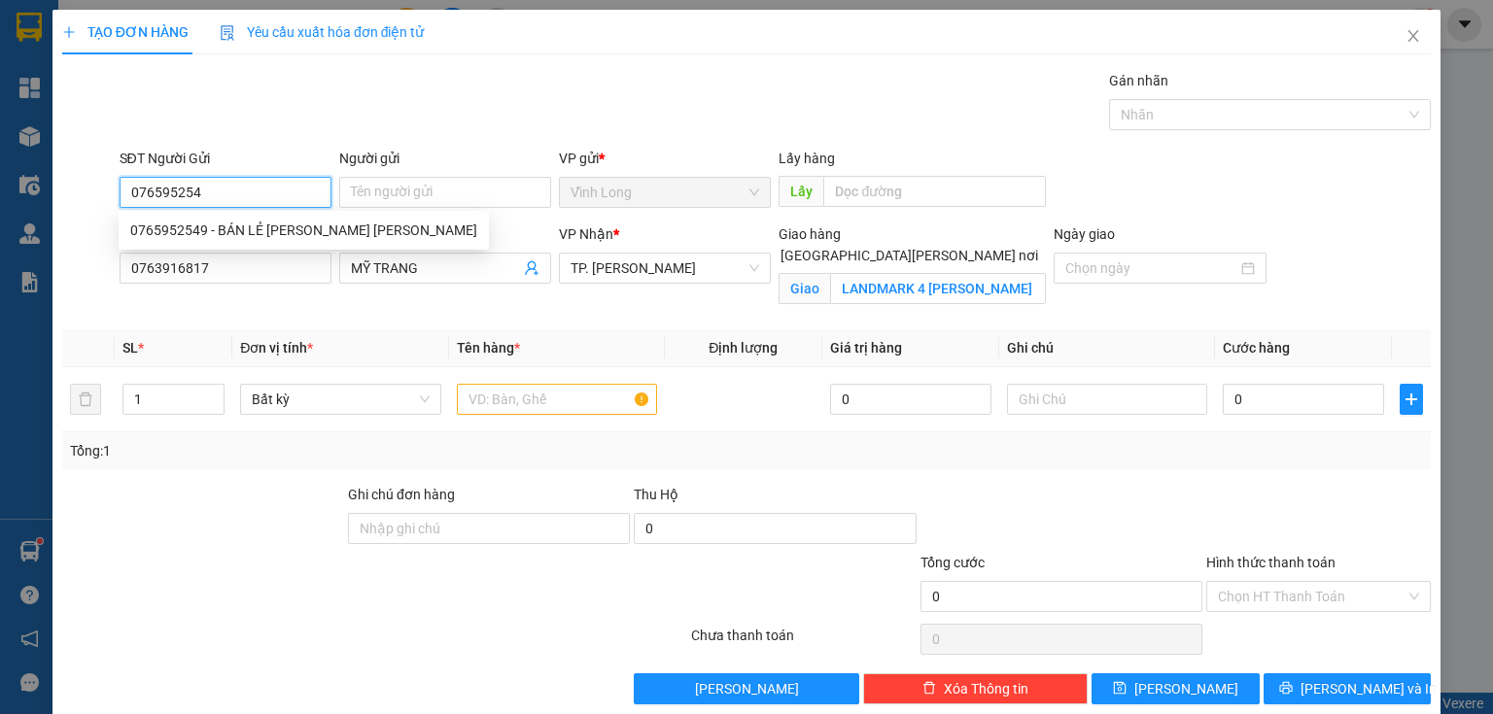
type input "0765952549"
click at [274, 225] on div "0765952549 - BÁN LẺ [PERSON_NAME] [PERSON_NAME]" at bounding box center [303, 230] width 347 height 21
type input "BÁN LẺ KHÔNG GIAO HÓA ĐƠN"
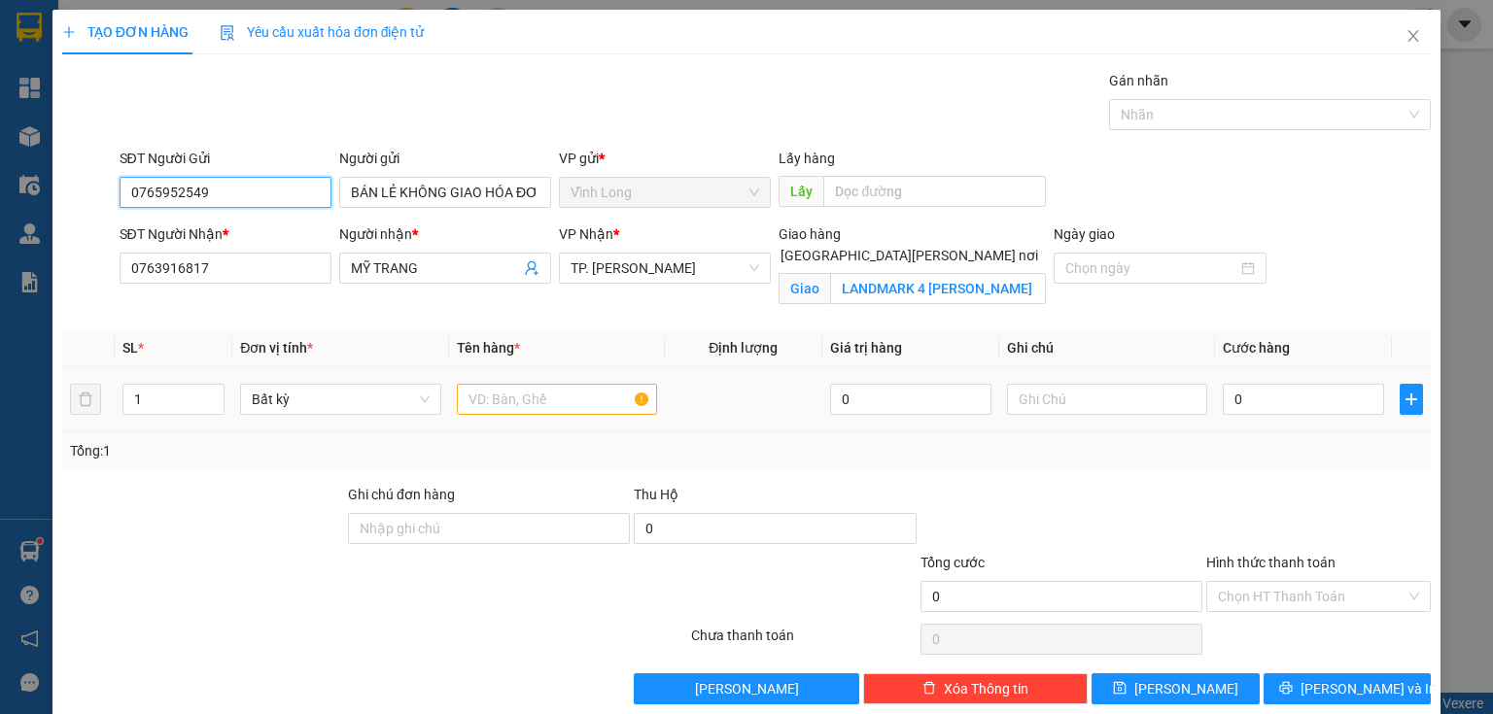
type input "0765952549"
click at [536, 402] on input "text" at bounding box center [557, 399] width 200 height 31
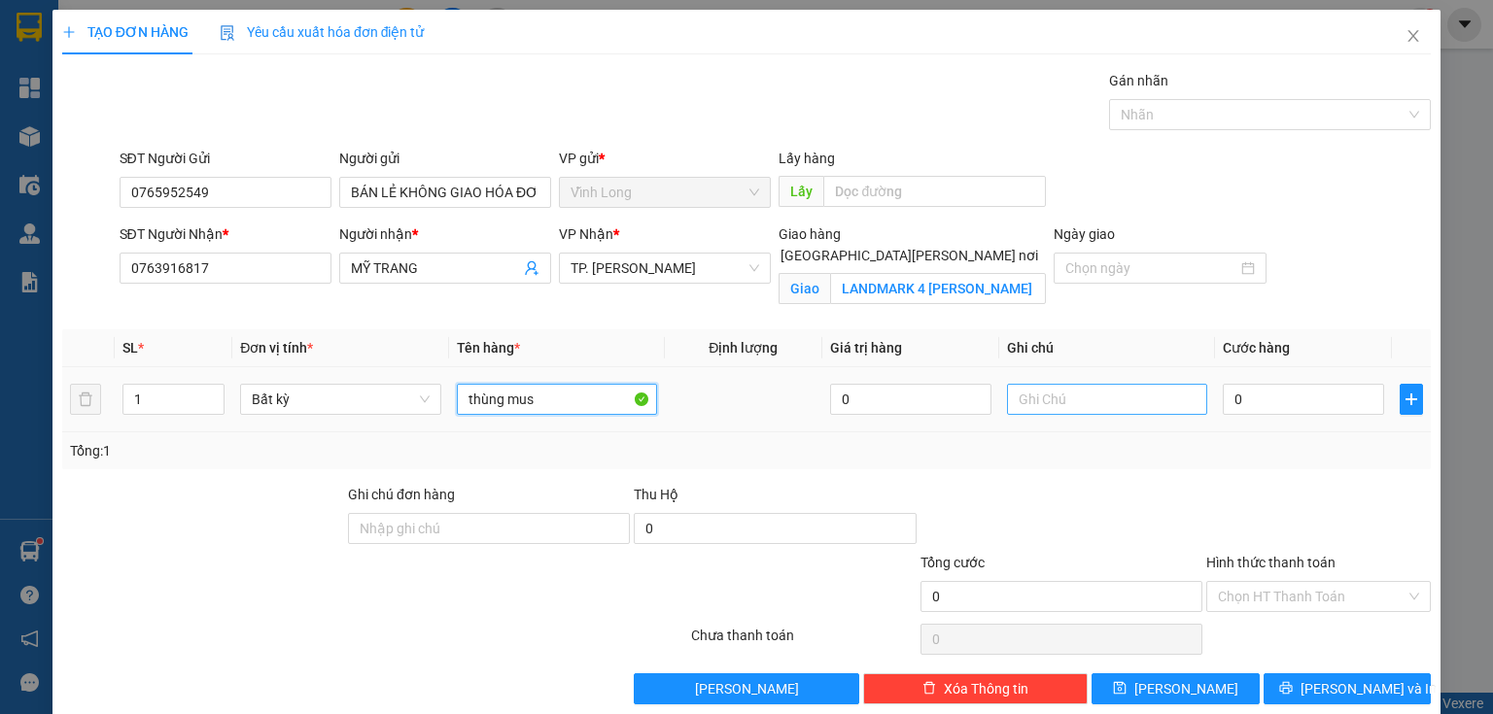
type input "thùng mus"
click at [1092, 401] on input "text" at bounding box center [1107, 399] width 200 height 31
type input "huy"
click at [1296, 398] on input "0" at bounding box center [1303, 399] width 161 height 31
type input "2"
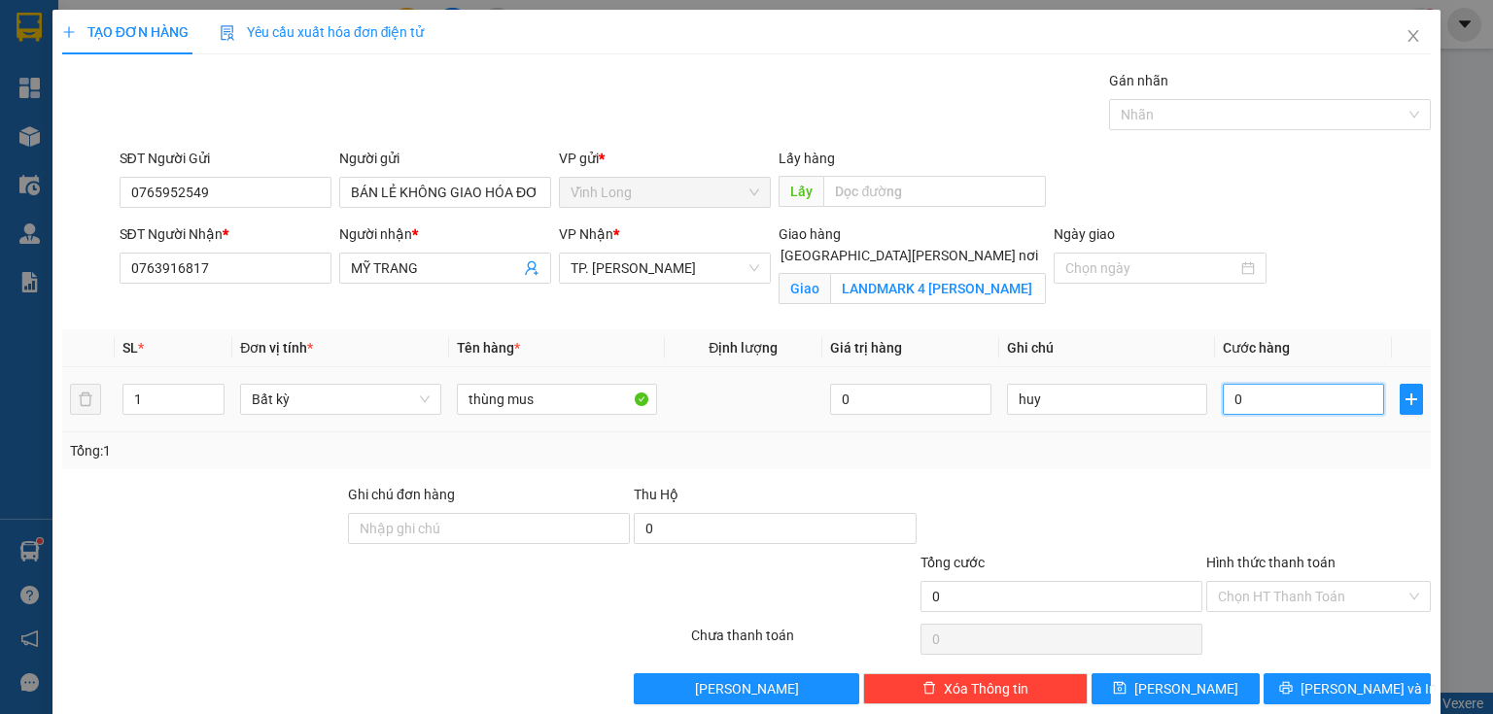
type input "2"
type input "28"
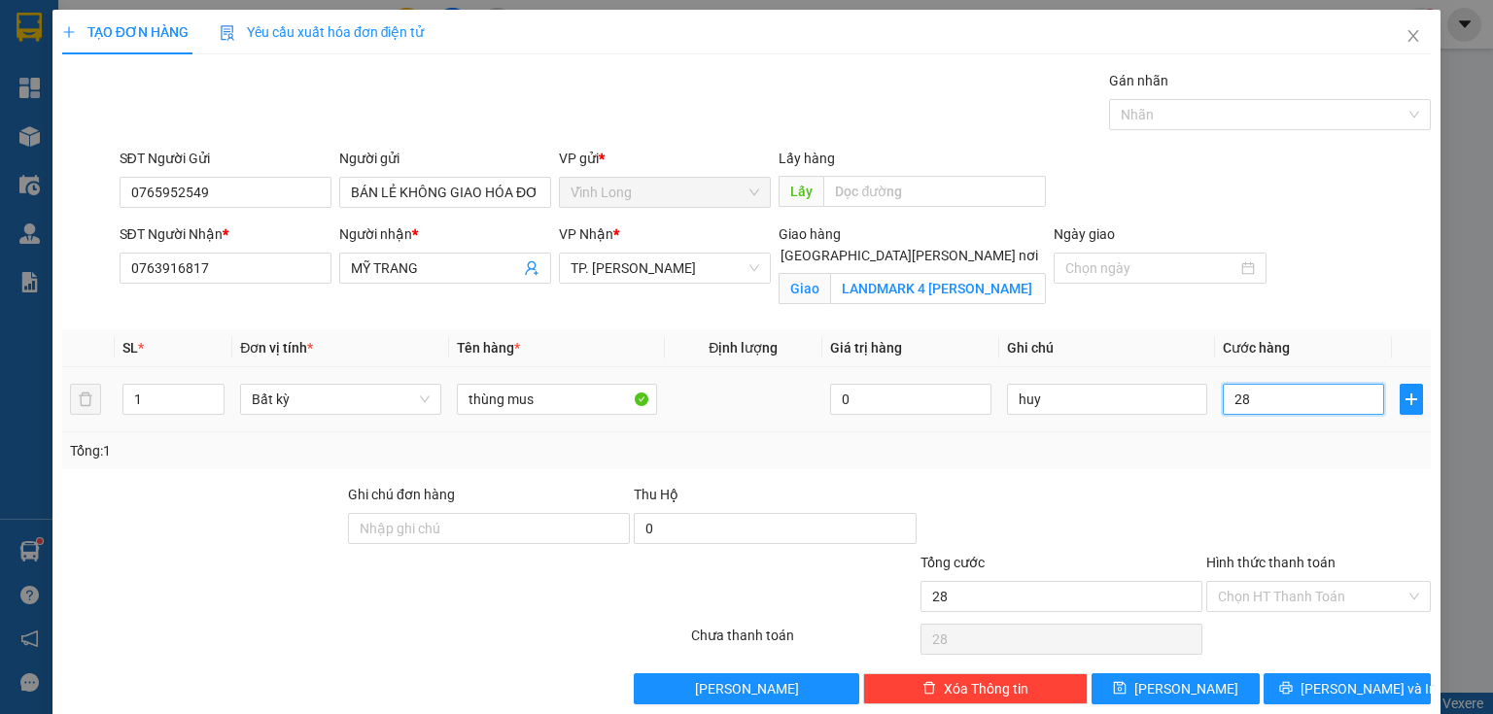
type input "280"
type input "280.000"
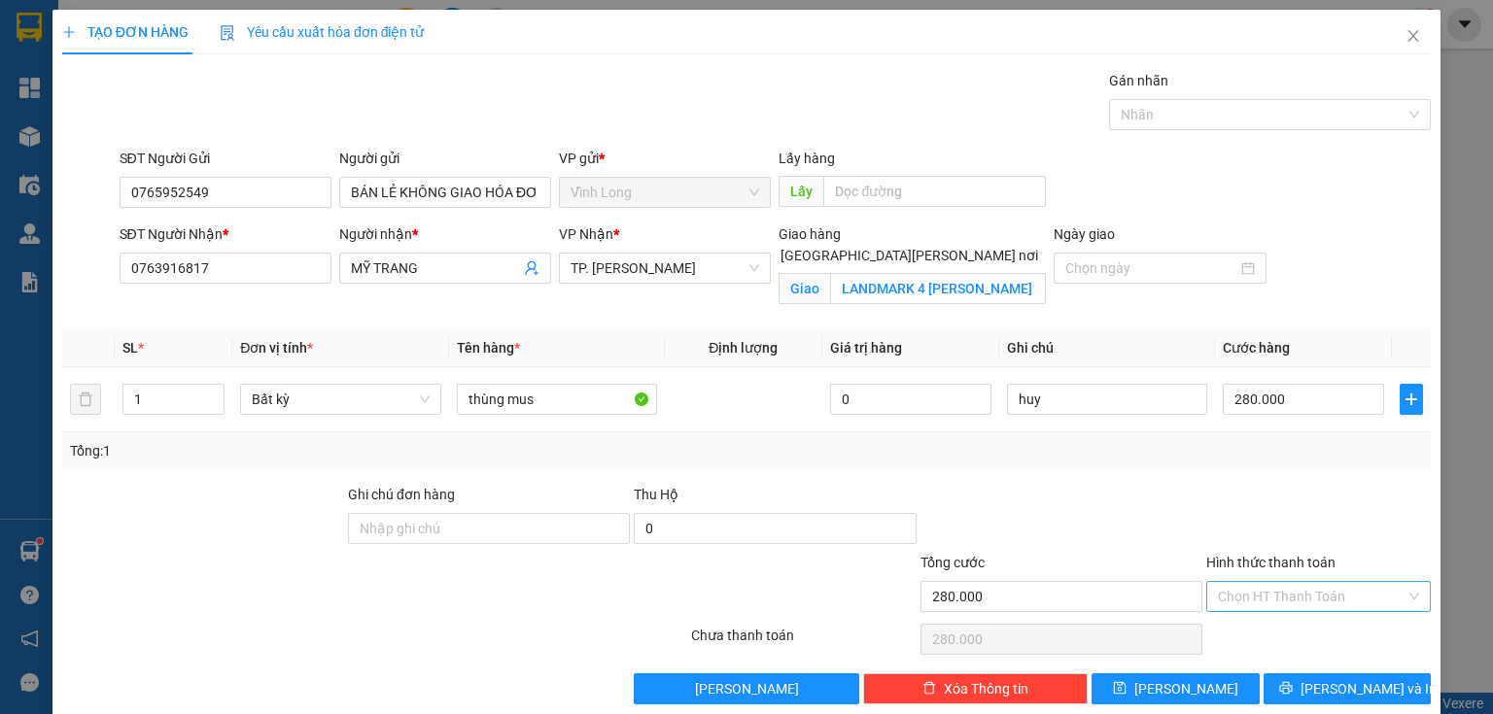
click at [1282, 586] on input "Hình thức thanh toán" at bounding box center [1312, 596] width 188 height 29
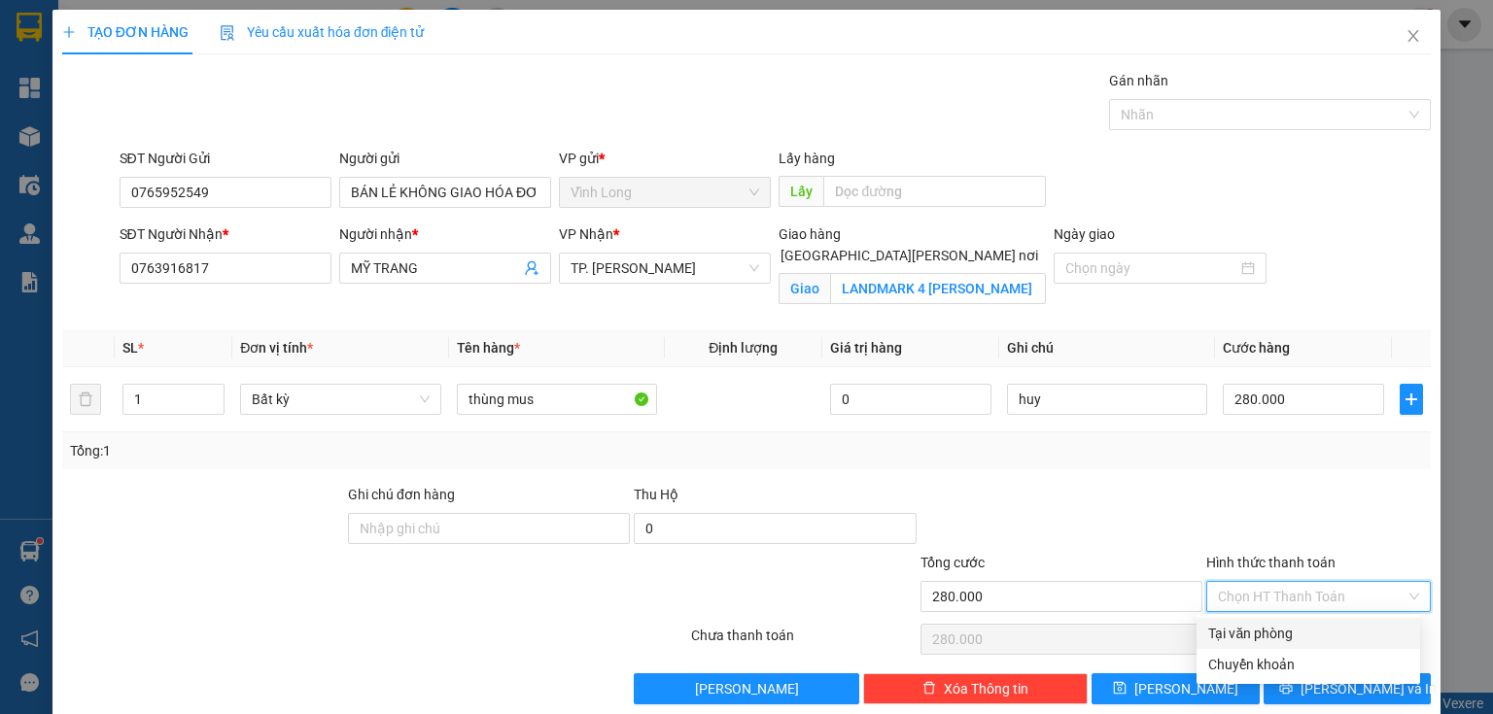
click at [1264, 628] on div "Tại văn phòng" at bounding box center [1308, 633] width 200 height 21
type input "0"
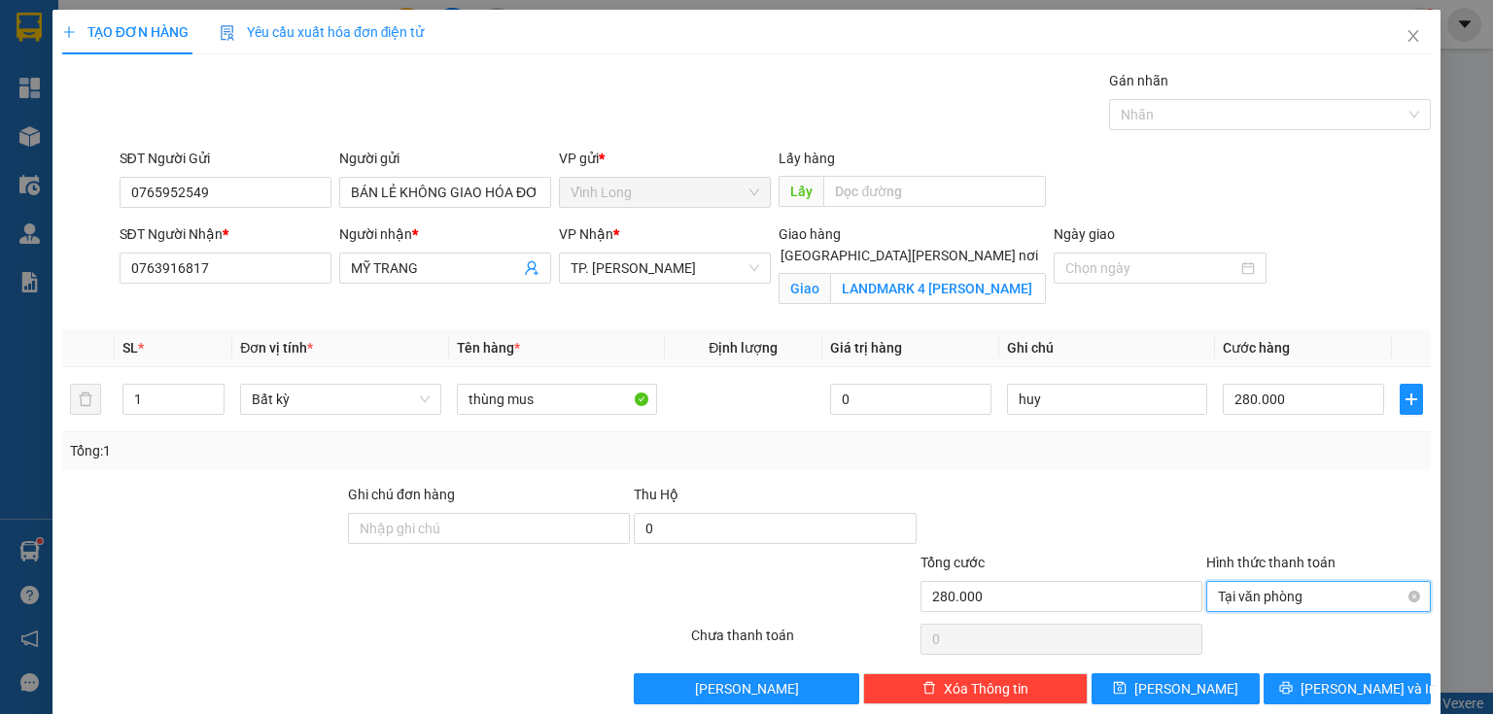
click at [1286, 589] on span "Tại văn phòng" at bounding box center [1318, 596] width 201 height 29
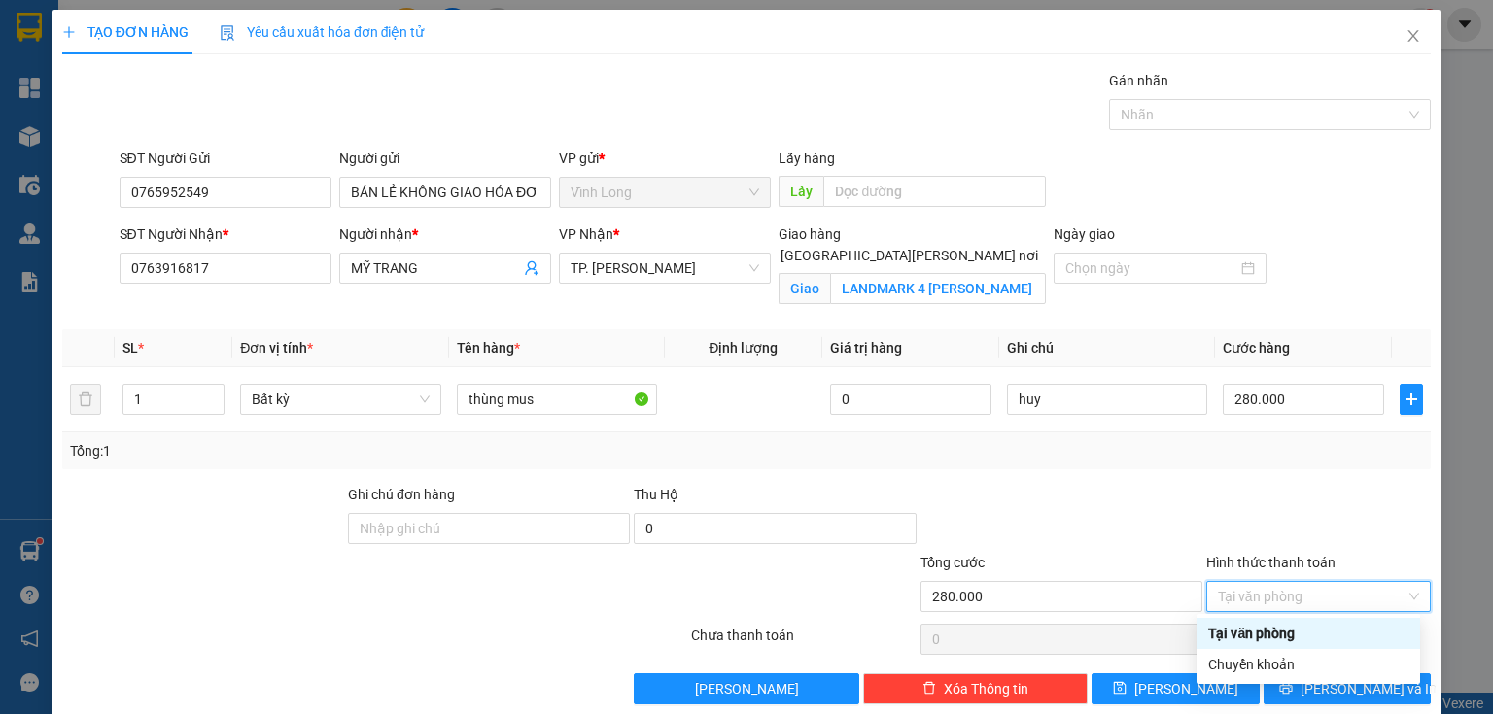
click at [1260, 634] on div "Tại văn phòng" at bounding box center [1308, 633] width 200 height 21
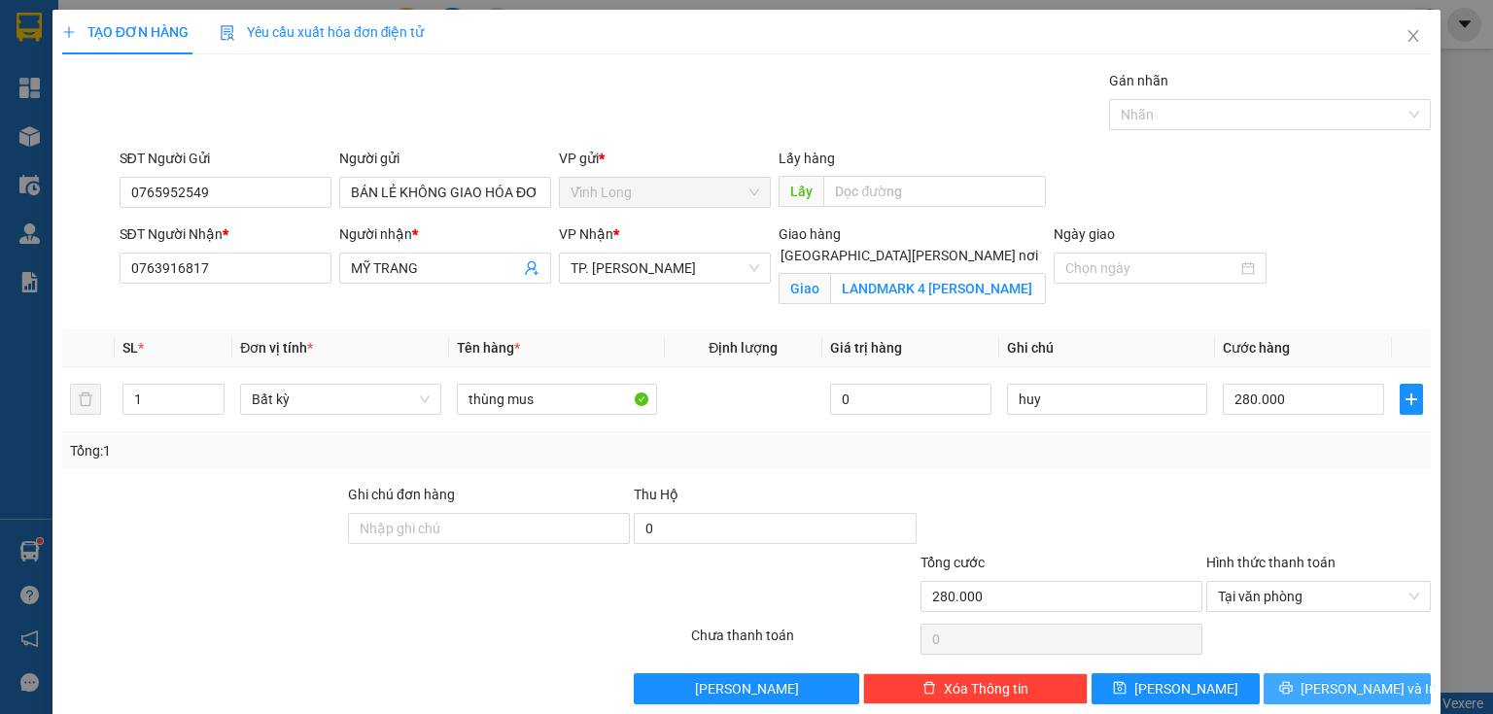
click at [1292, 685] on icon "printer" at bounding box center [1285, 688] width 13 height 13
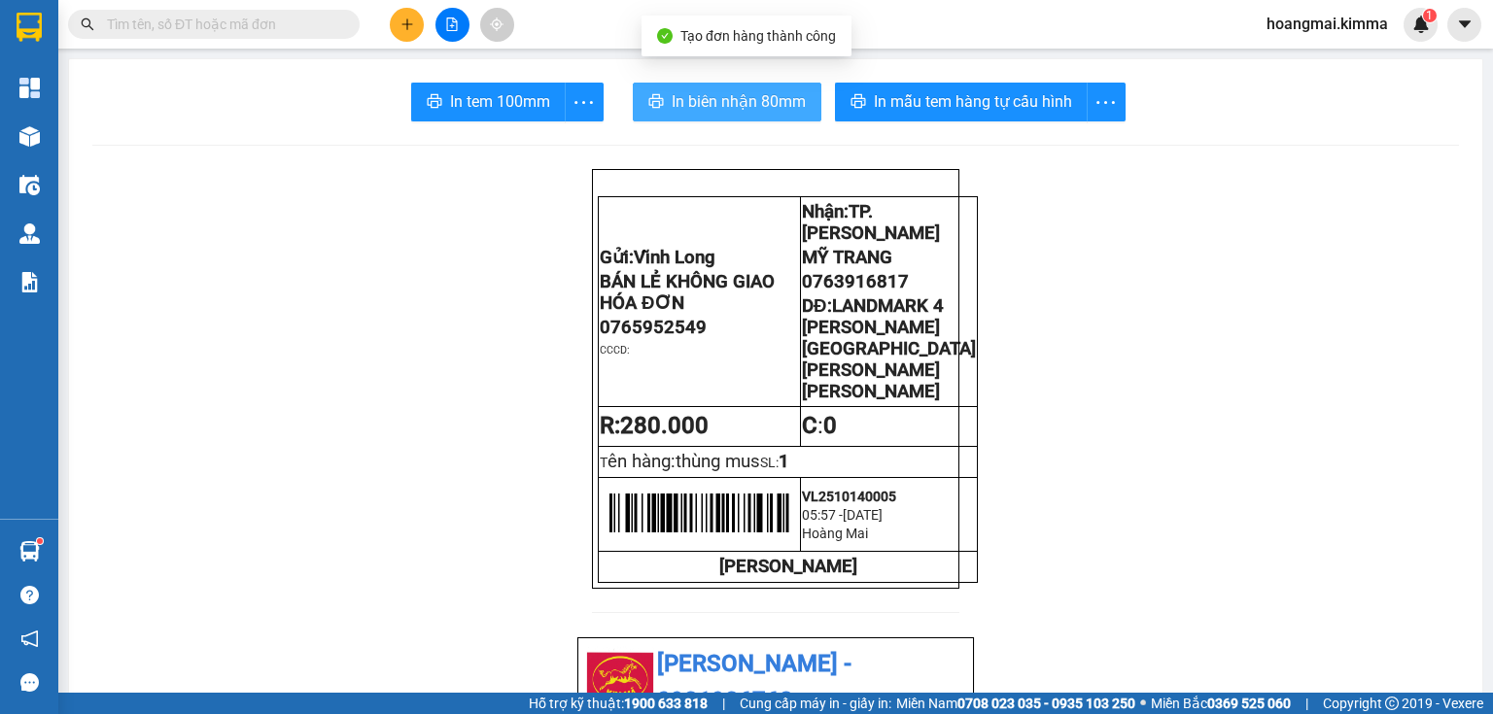
click at [691, 89] on span "In biên nhận 80mm" at bounding box center [739, 101] width 134 height 24
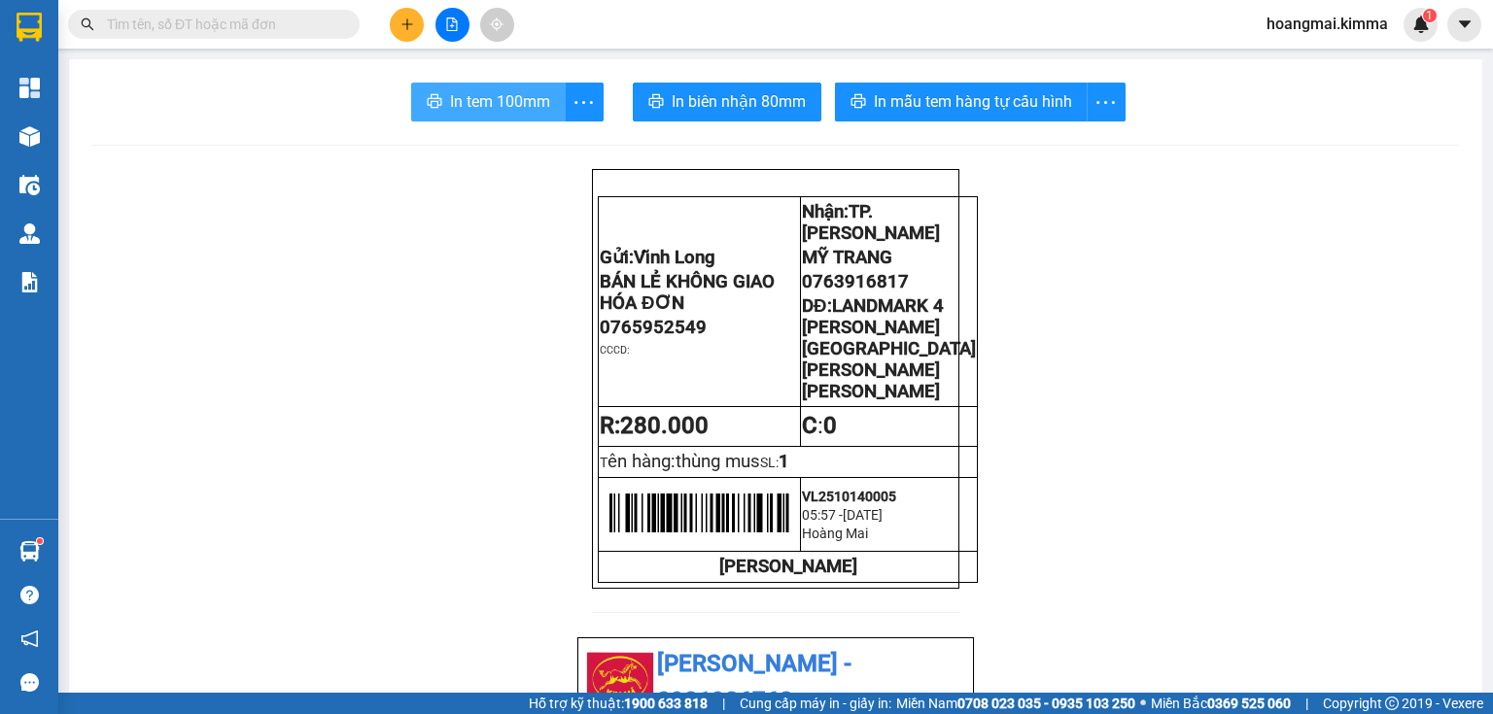
click at [473, 93] on span "In tem 100mm" at bounding box center [500, 101] width 100 height 24
